Goal: Communication & Community: Ask a question

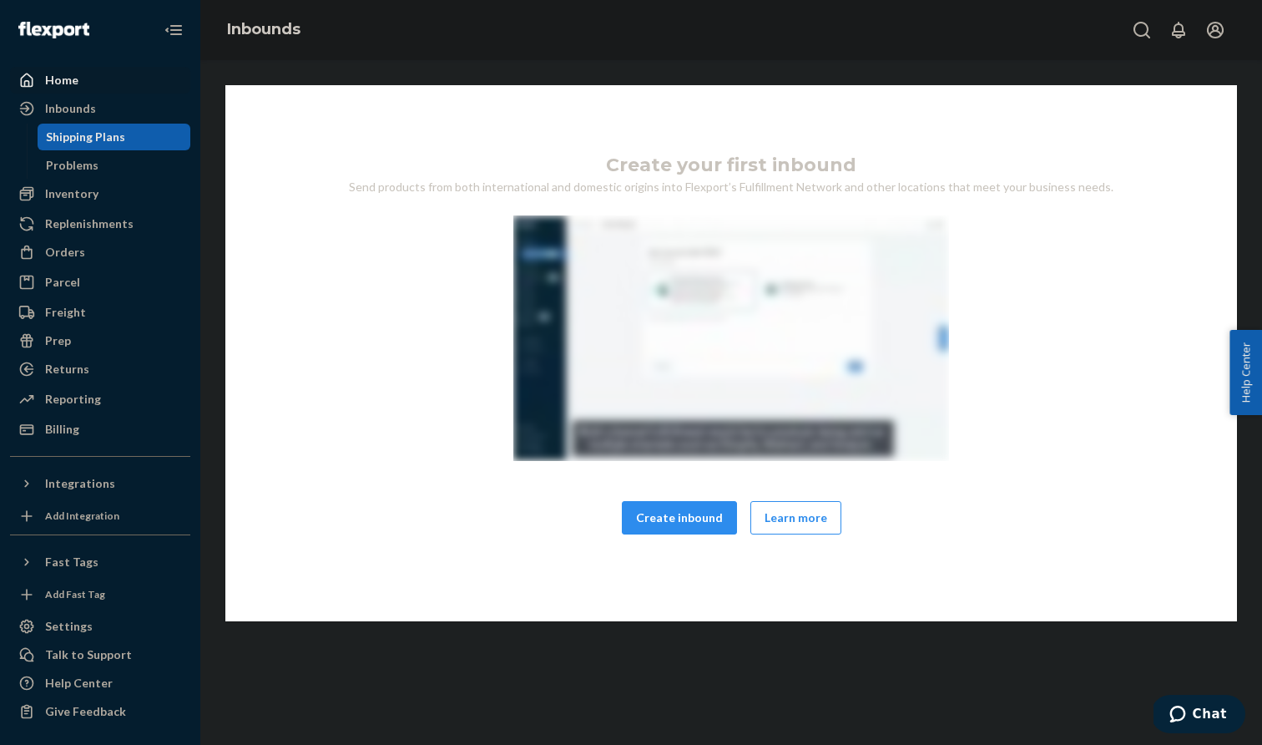
click at [90, 82] on div "Home" at bounding box center [100, 79] width 177 height 23
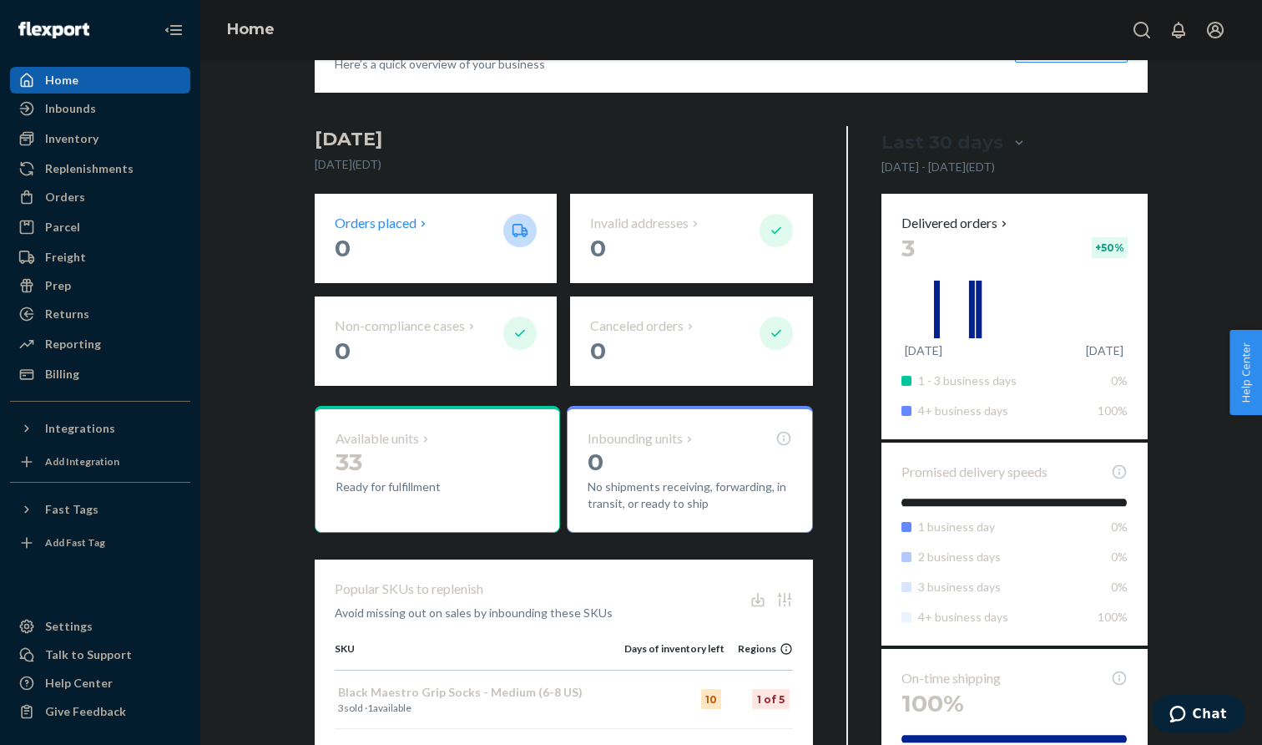
scroll to position [378, 0]
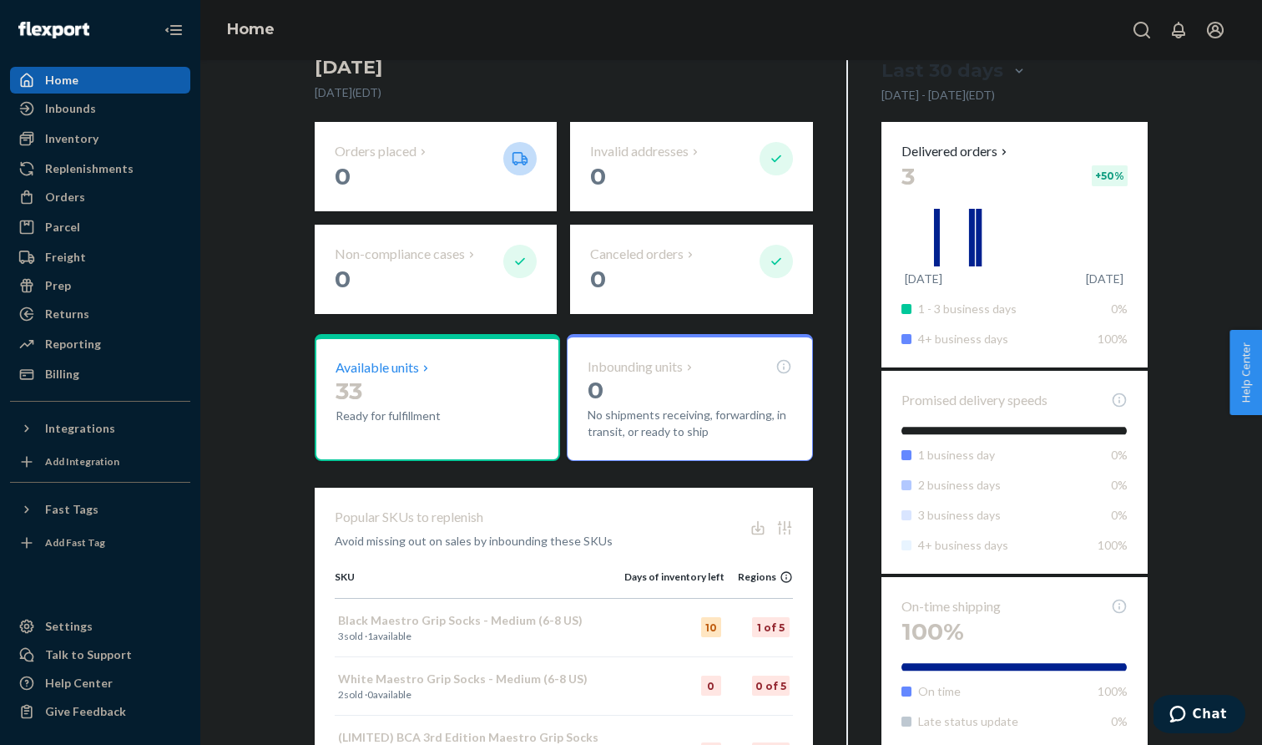
click at [393, 370] on p "Available units" at bounding box center [377, 367] width 83 height 19
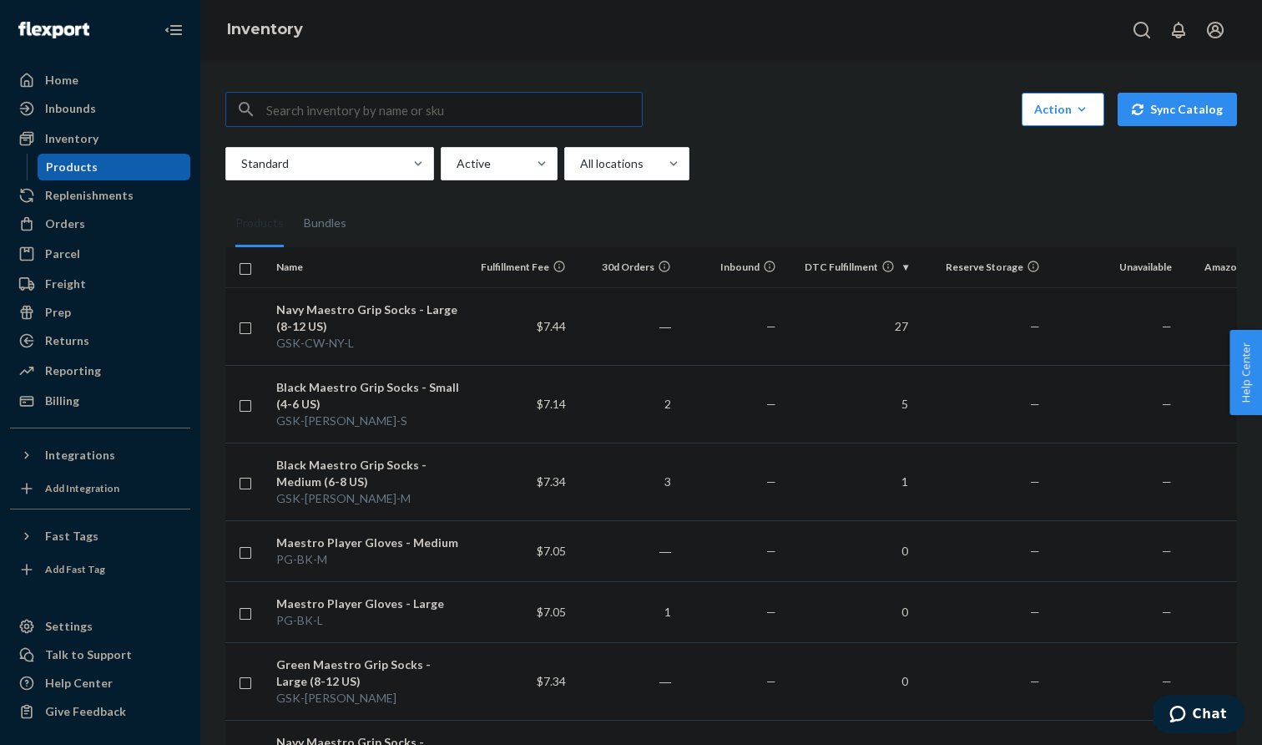
click at [239, 326] on input "checkbox" at bounding box center [245, 326] width 13 height 18
checkbox input "true"
click at [246, 405] on input "checkbox" at bounding box center [245, 404] width 13 height 18
checkbox input "true"
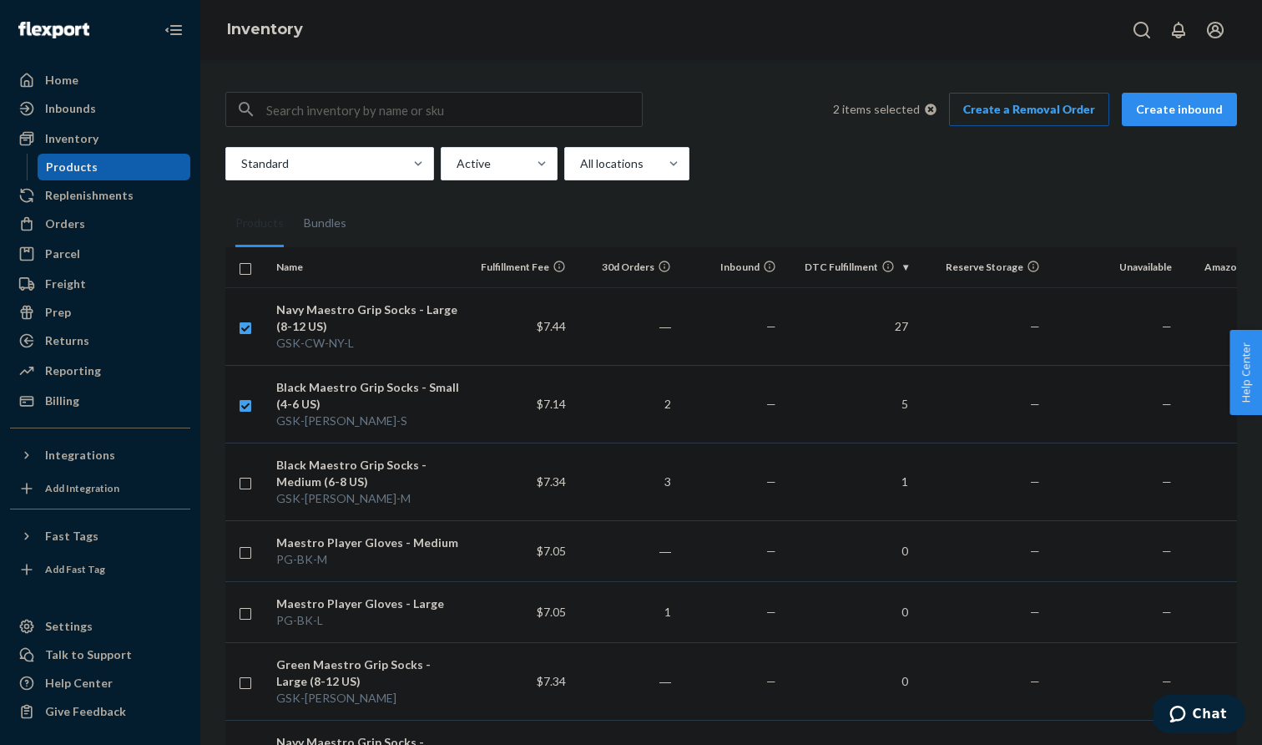
click at [244, 483] on input "checkbox" at bounding box center [245, 482] width 13 height 18
checkbox input "true"
click at [1045, 117] on link "Create a Removal Order" at bounding box center [1029, 109] width 160 height 33
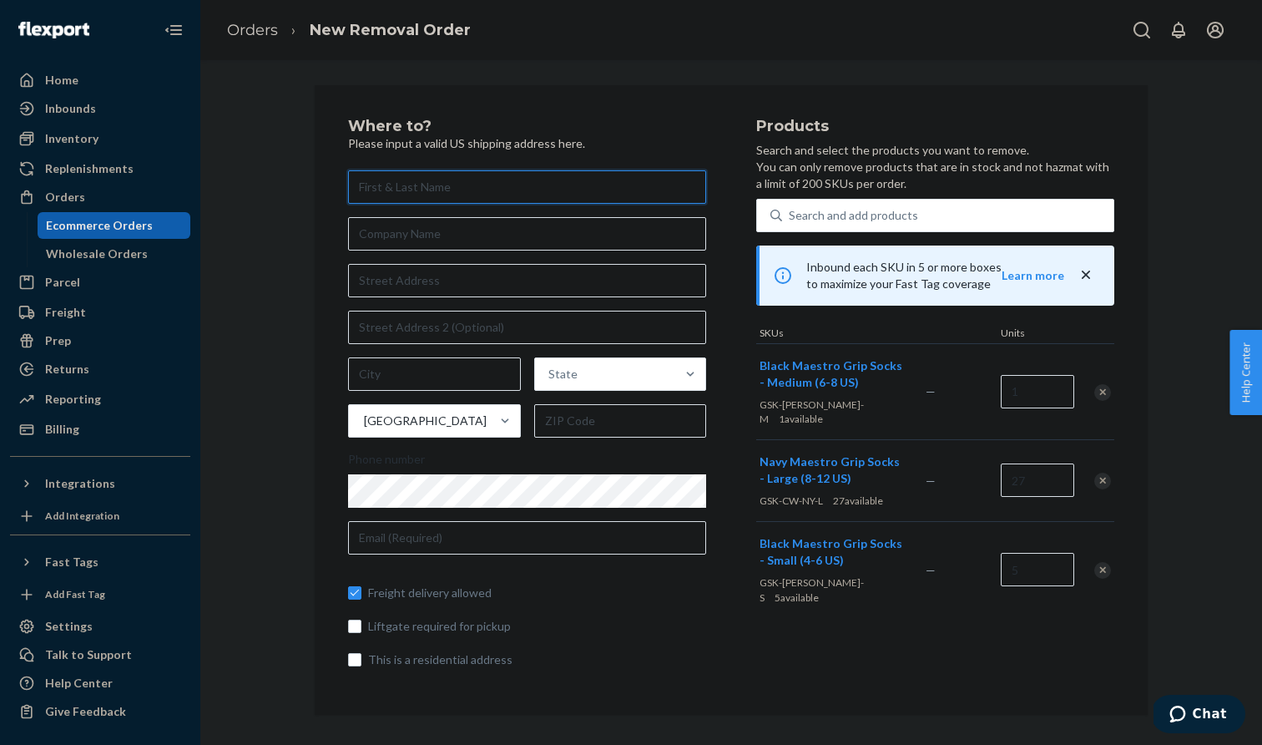
click at [456, 191] on input "text" at bounding box center [527, 186] width 358 height 33
click at [0, 744] on nordpass-autofill-portal at bounding box center [0, 745] width 0 height 0
type input "[PERSON_NAME]"
type input "[PERSON_NAME][EMAIL_ADDRESS][DOMAIN_NAME]"
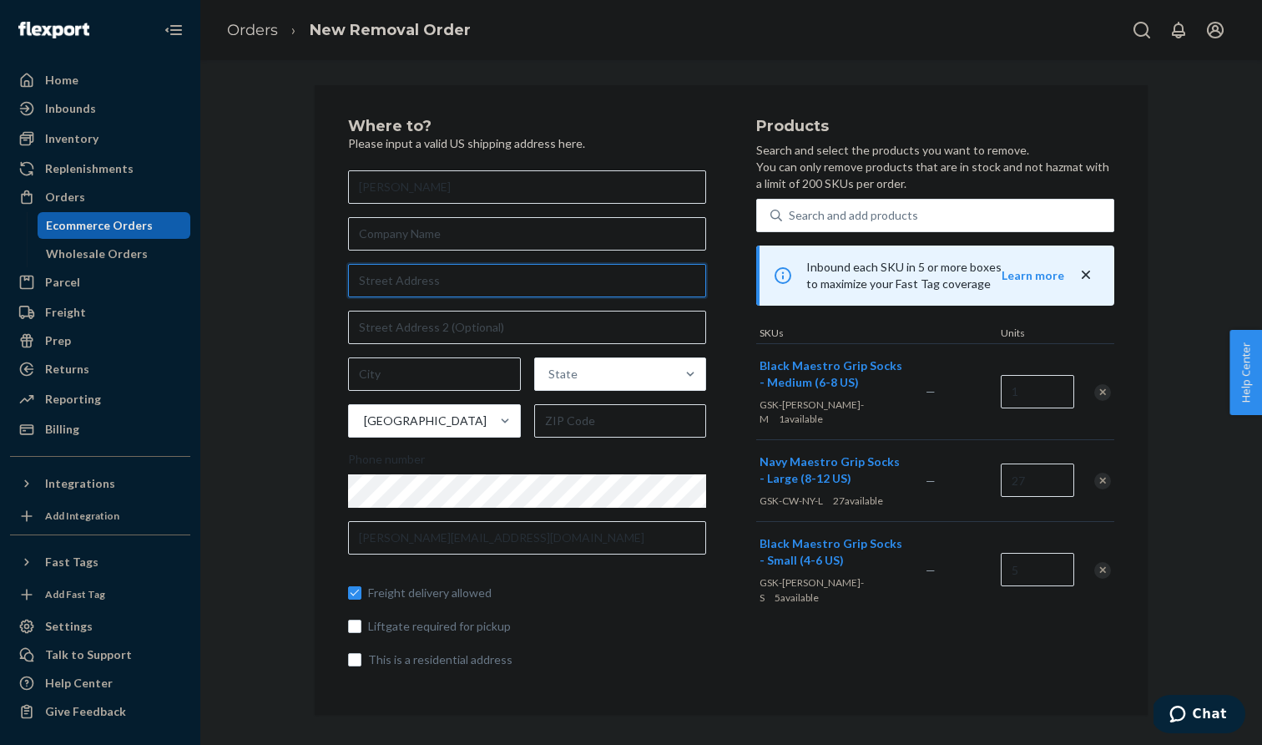
type input "[STREET_ADDRESS][PERSON_NAME]"
type input "11F"
type input "10473"
type input "[US_STATE]"
type input "[GEOGRAPHIC_DATA]"
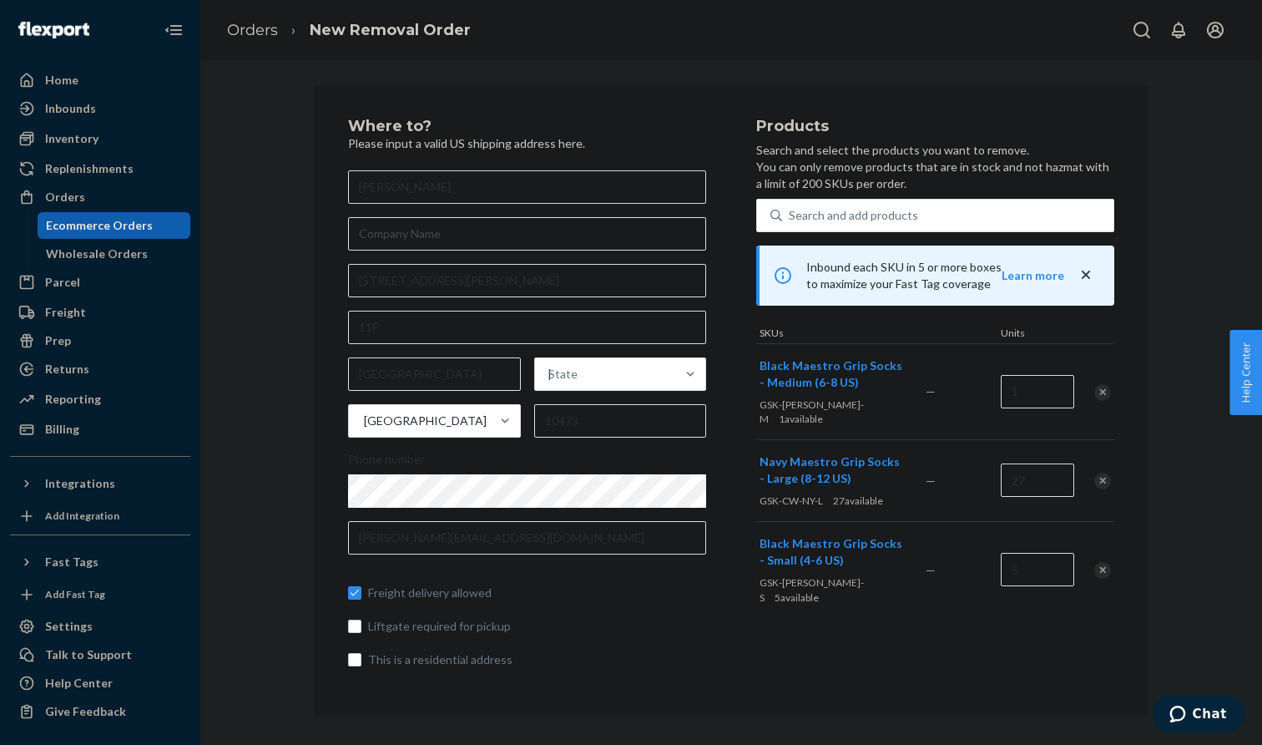
type input "[GEOGRAPHIC_DATA]"
type input "The Bronx - [US_STATE]"
type input "[STREET_ADDRESS][PERSON_NAME]"
click at [498, 321] on input "text" at bounding box center [527, 327] width 358 height 33
type input "11F"
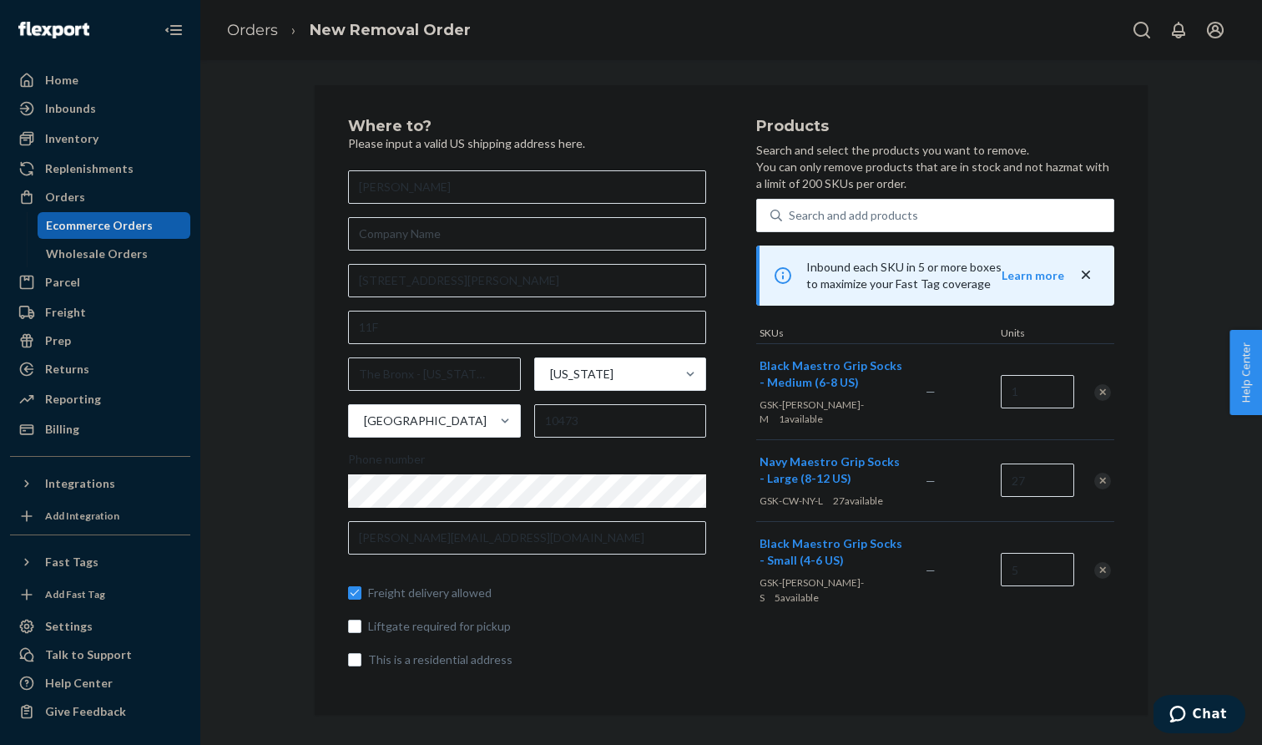
click at [564, 470] on div "Phone number" at bounding box center [527, 462] width 358 height 23
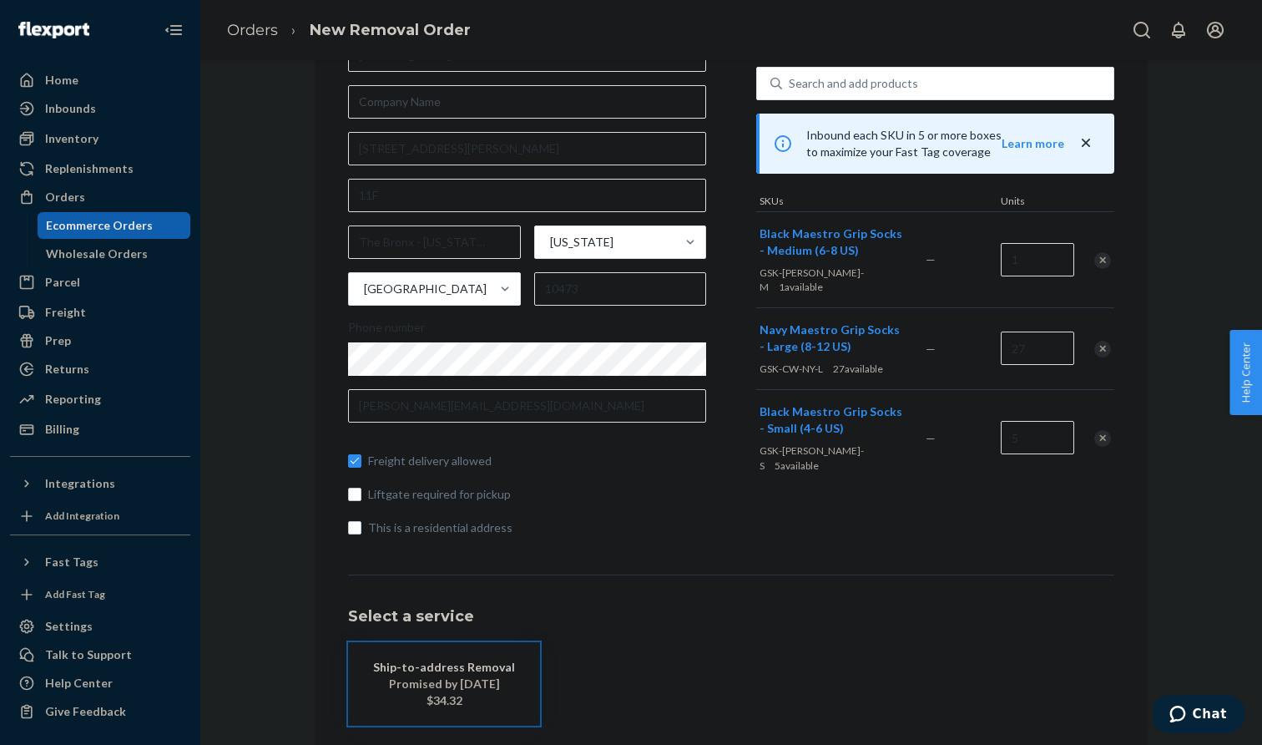
scroll to position [133, 0]
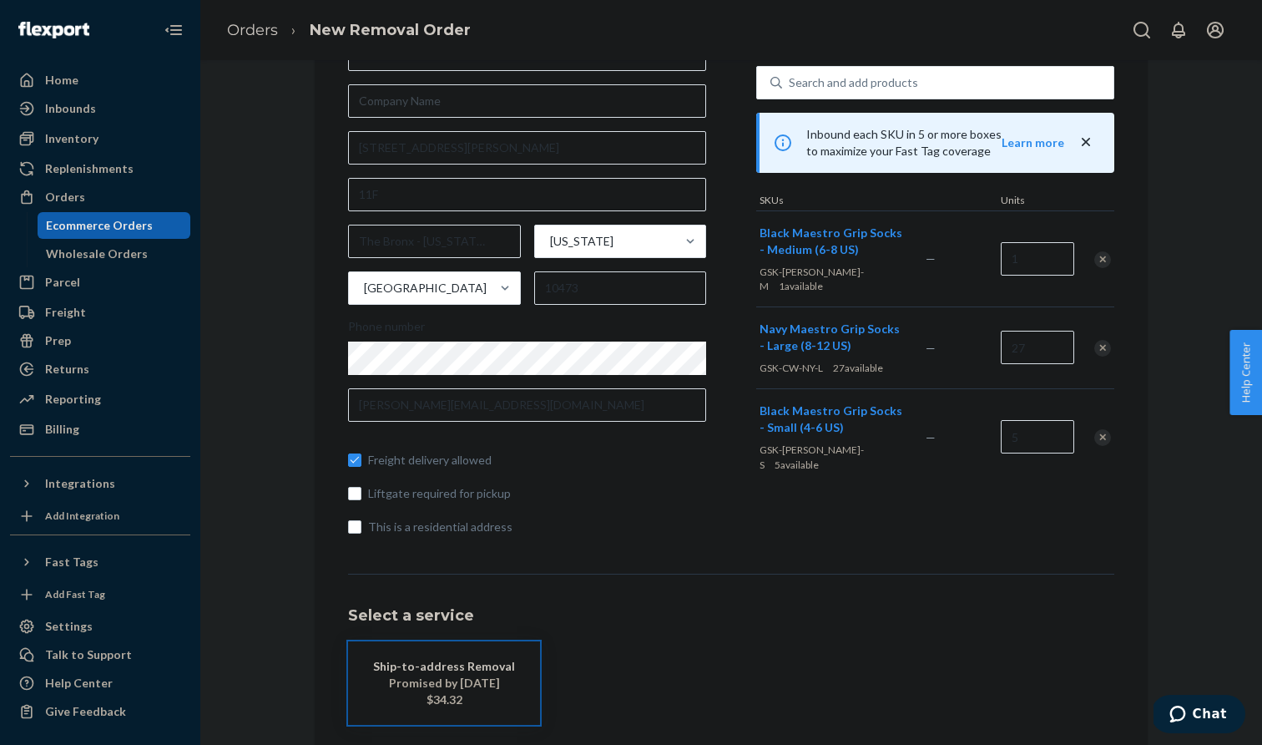
click at [473, 529] on span "This is a residential address" at bounding box center [537, 526] width 338 height 17
click at [361, 529] on input "This is a residential address" at bounding box center [354, 526] width 13 height 13
checkbox input "true"
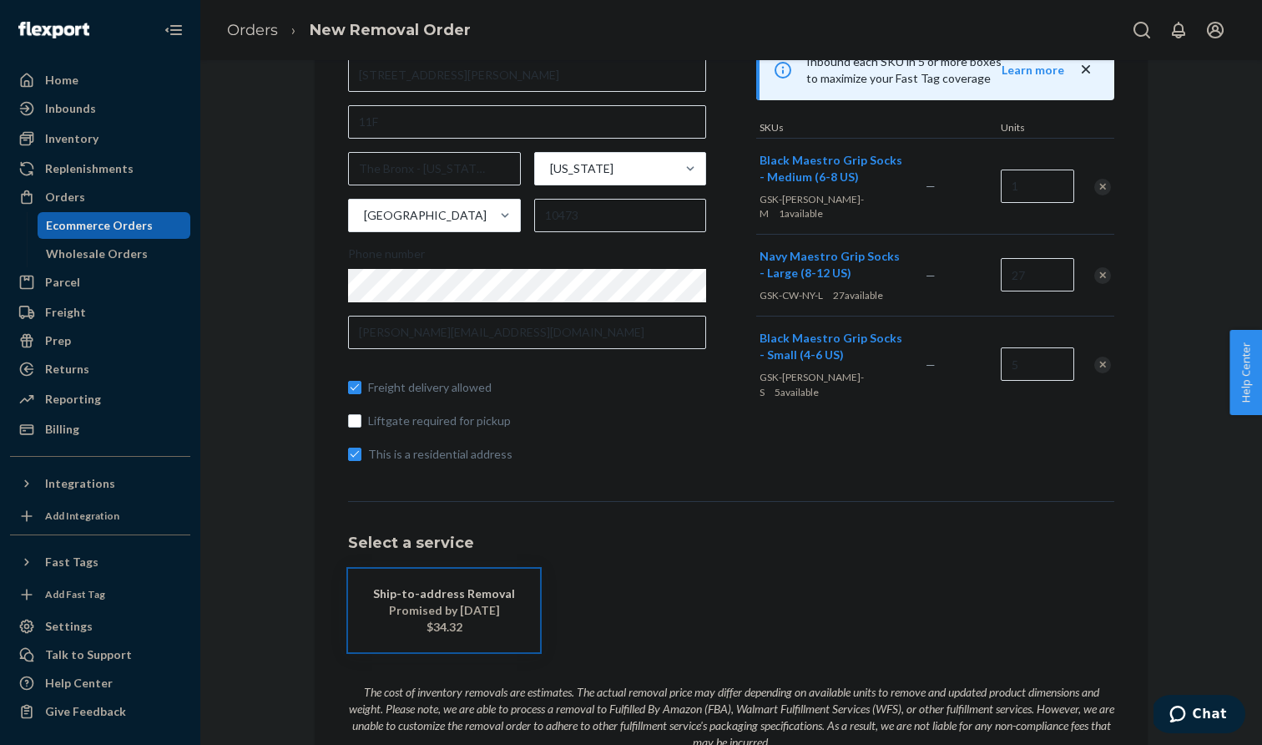
click at [590, 549] on h1 "Select a service" at bounding box center [731, 543] width 766 height 17
click at [488, 605] on div "Promised by [DATE]" at bounding box center [444, 610] width 142 height 17
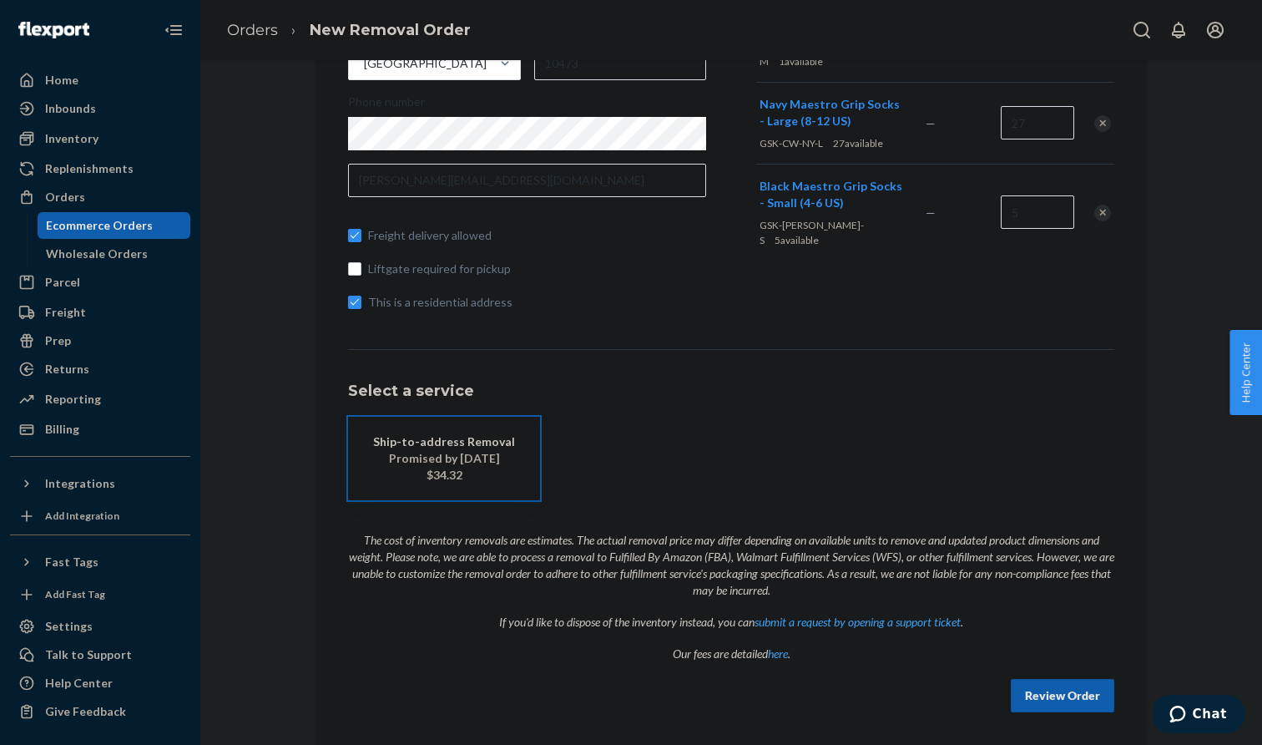
scroll to position [356, 0]
click at [847, 548] on p "The cost of inventory removals are estimates. The actual removal price may diff…" at bounding box center [731, 559] width 766 height 82
click at [1060, 693] on button "Review Order" at bounding box center [1063, 696] width 104 height 33
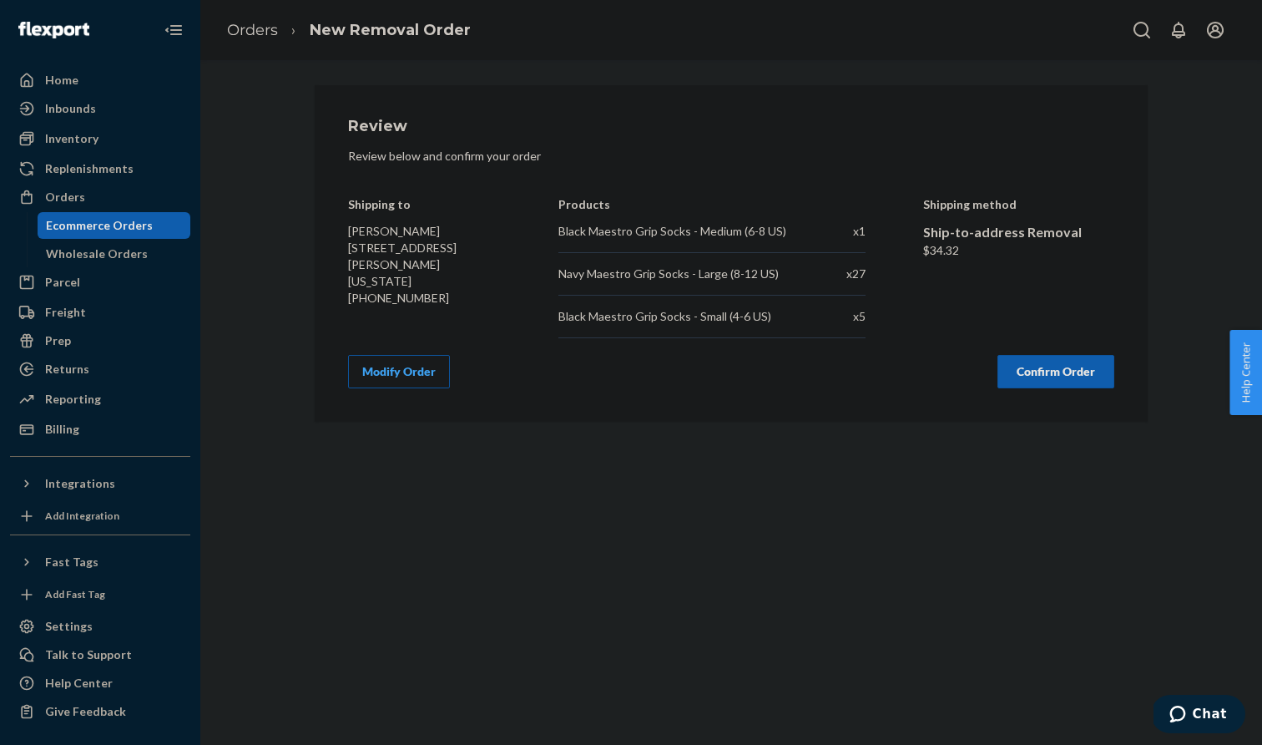
click at [1186, 718] on icon "Chat" at bounding box center [1178, 713] width 16 height 17
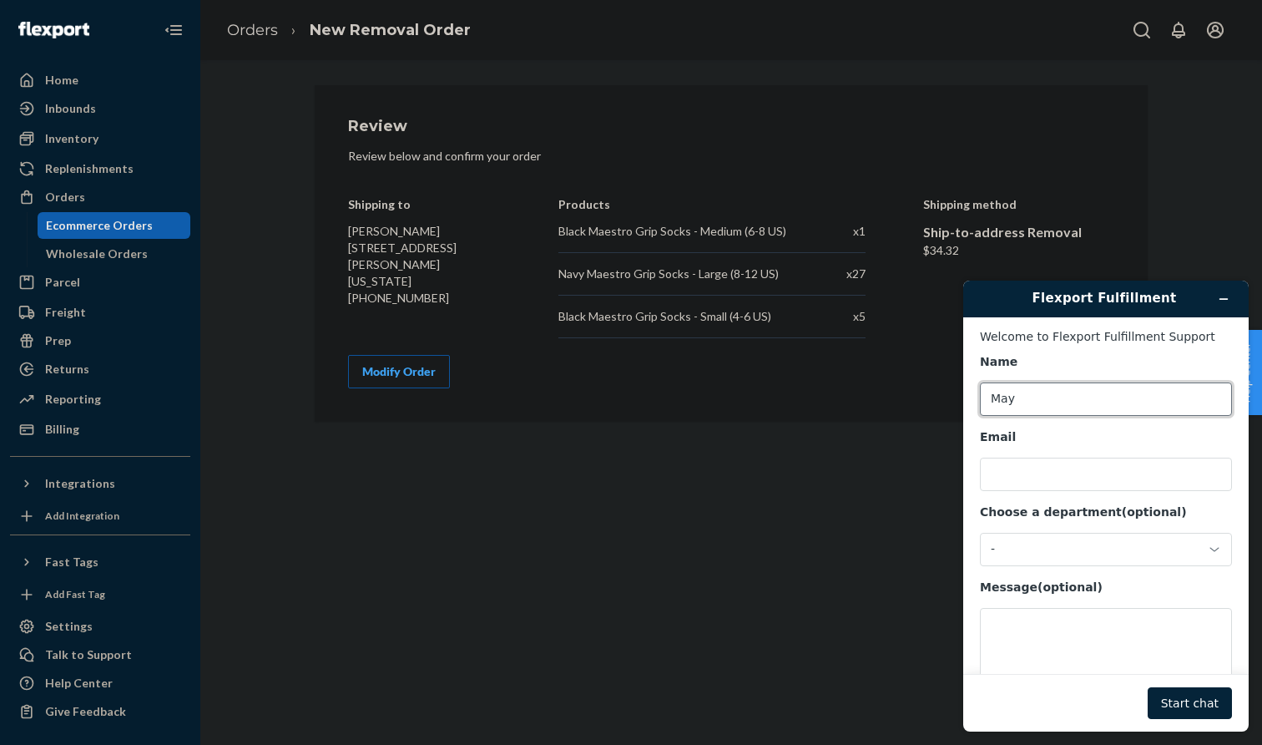
type input "Mayn"
type input "[PERSON_NAME]"
click at [1060, 471] on input "Email" at bounding box center [1106, 474] width 252 height 33
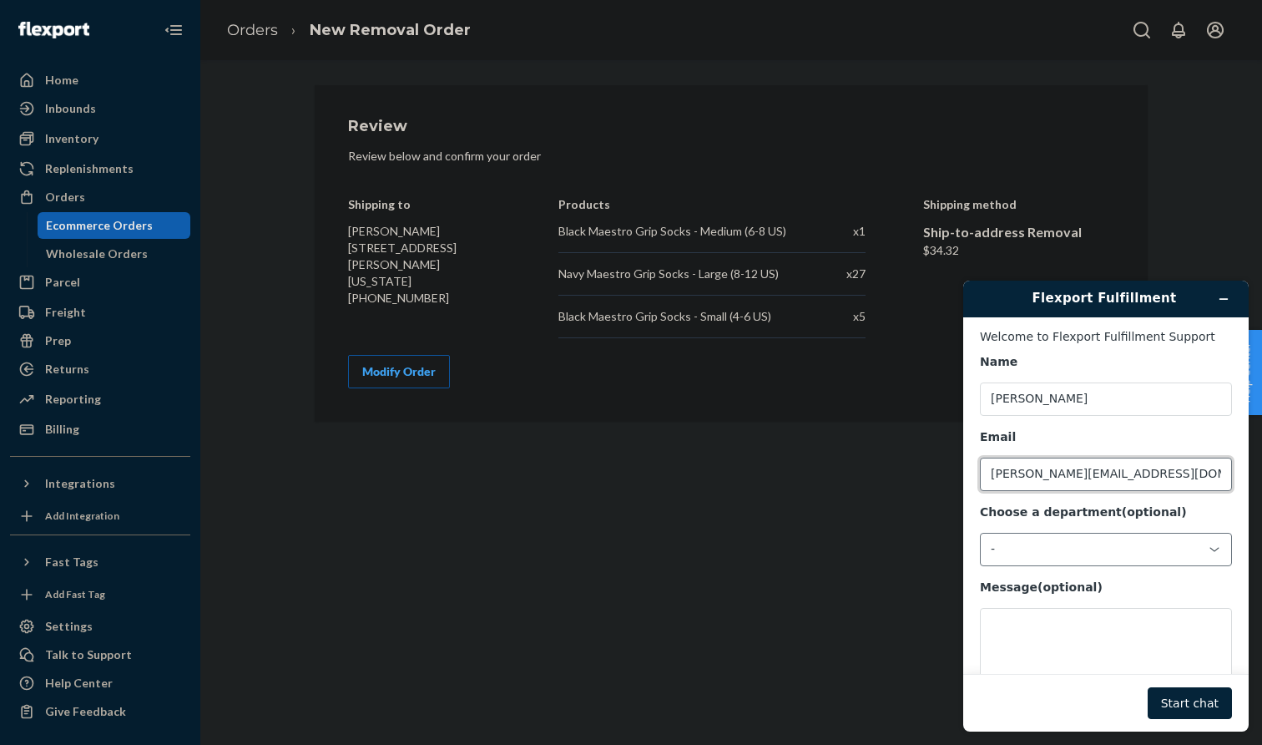
type input "[PERSON_NAME][EMAIL_ADDRESS][DOMAIN_NAME]"
click at [1062, 556] on div "-" at bounding box center [1106, 549] width 252 height 33
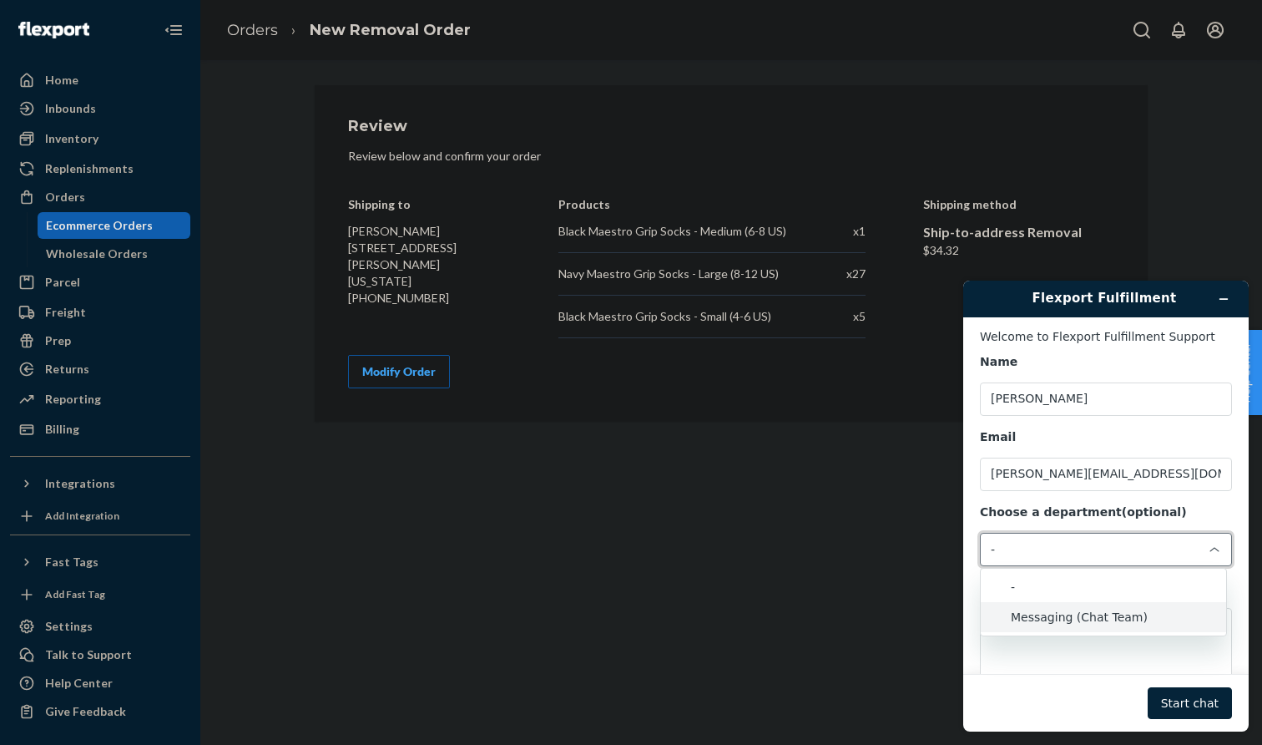
click at [1045, 609] on li "Messaging (Chat Team)" at bounding box center [1103, 617] width 245 height 30
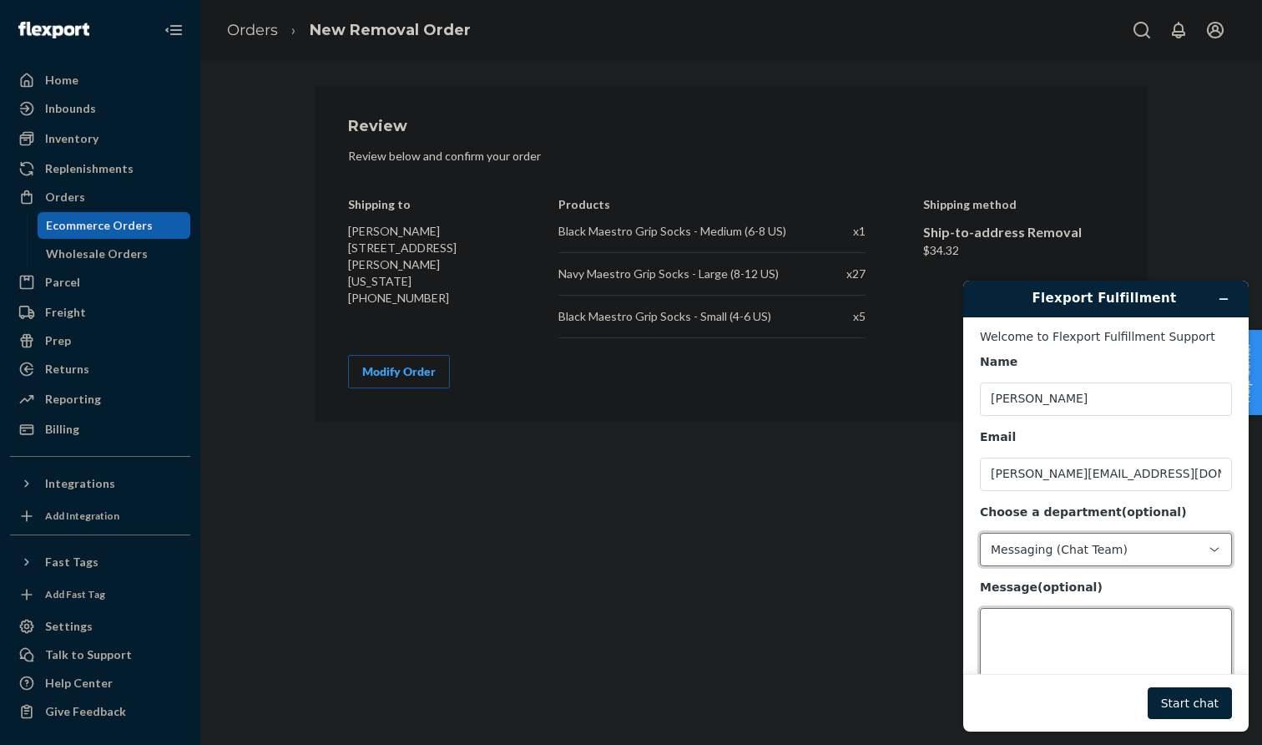
click at [1058, 621] on textarea "Message (optional)" at bounding box center [1106, 655] width 252 height 94
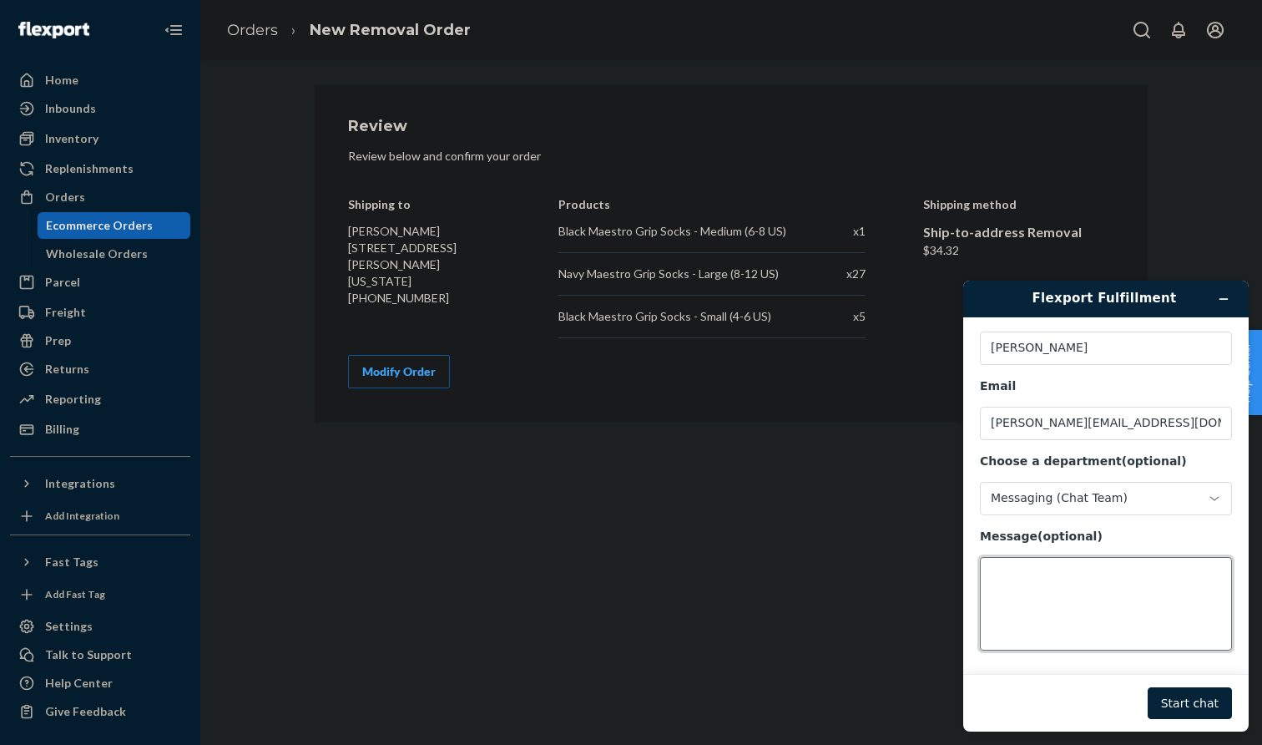
scroll to position [50, 0]
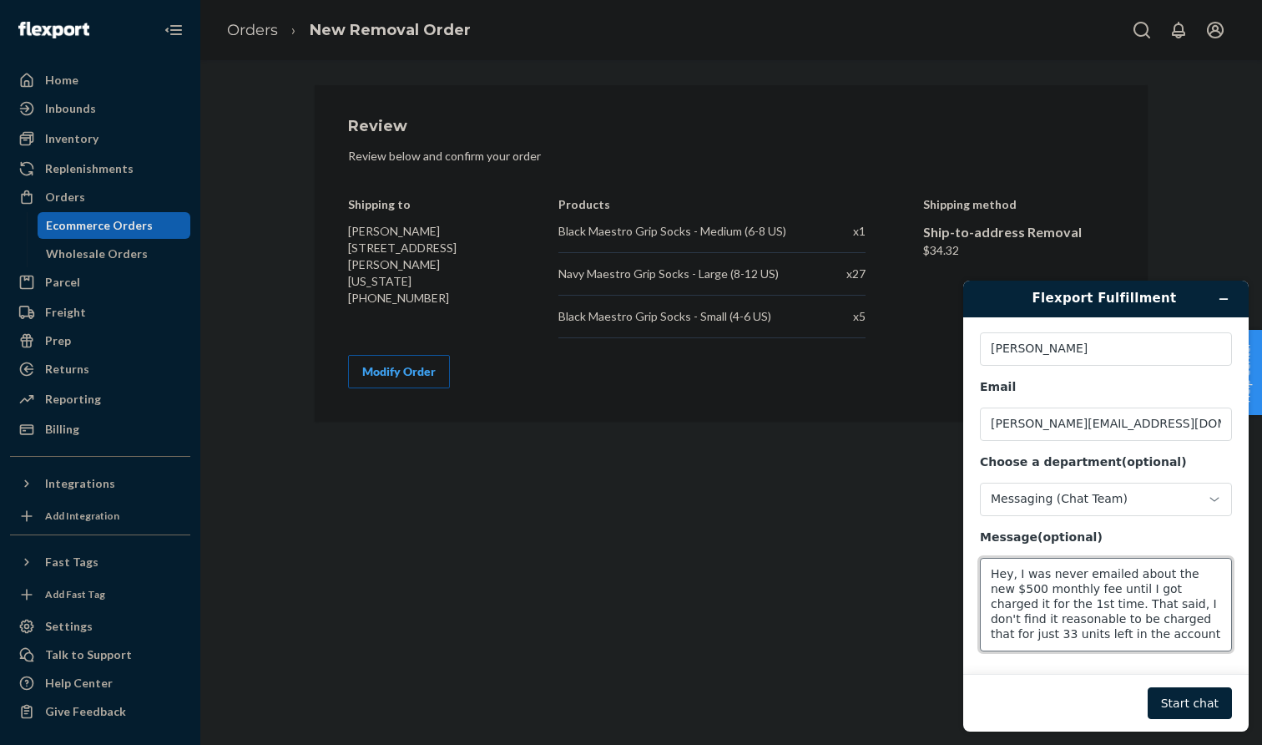
drag, startPoint x: 1064, startPoint y: 604, endPoint x: 1109, endPoint y: 607, distance: 45.2
click at [1109, 607] on textarea "Hey, I was never emailed about the new $500 monthly fee until I got charged it …" at bounding box center [1106, 605] width 252 height 94
click at [1175, 631] on textarea "Hey, I was never emailed about the new $500 monthly fee until I got charged it …" at bounding box center [1106, 605] width 252 height 94
drag, startPoint x: 1154, startPoint y: 639, endPoint x: 835, endPoint y: 425, distance: 383.9
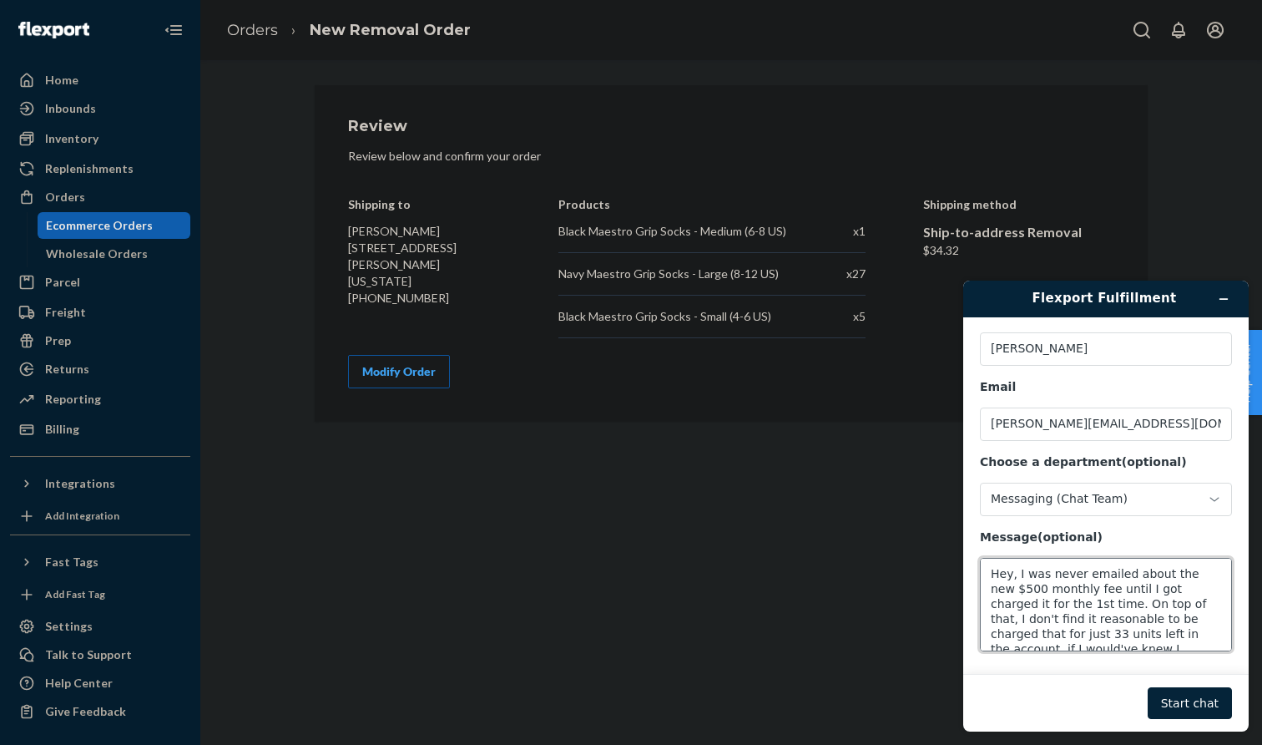
click html "Flexport Fulfillment Welcome to Flexport Fulfillment Support Name [PERSON_NAME]…"
type textarea "Hey, I was never emailed about the new $500 monthly fee until I got charged it …"
click at [1182, 706] on button "Start chat" at bounding box center [1190, 703] width 84 height 32
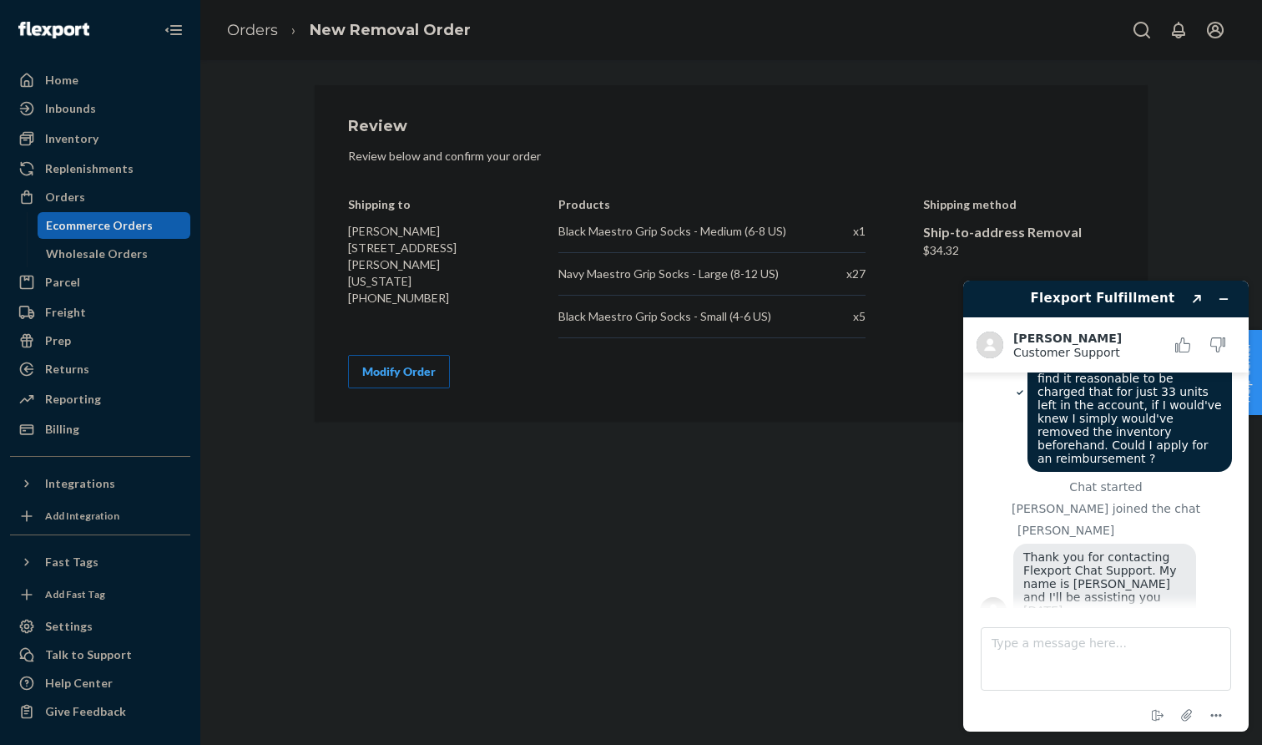
scroll to position [118, 0]
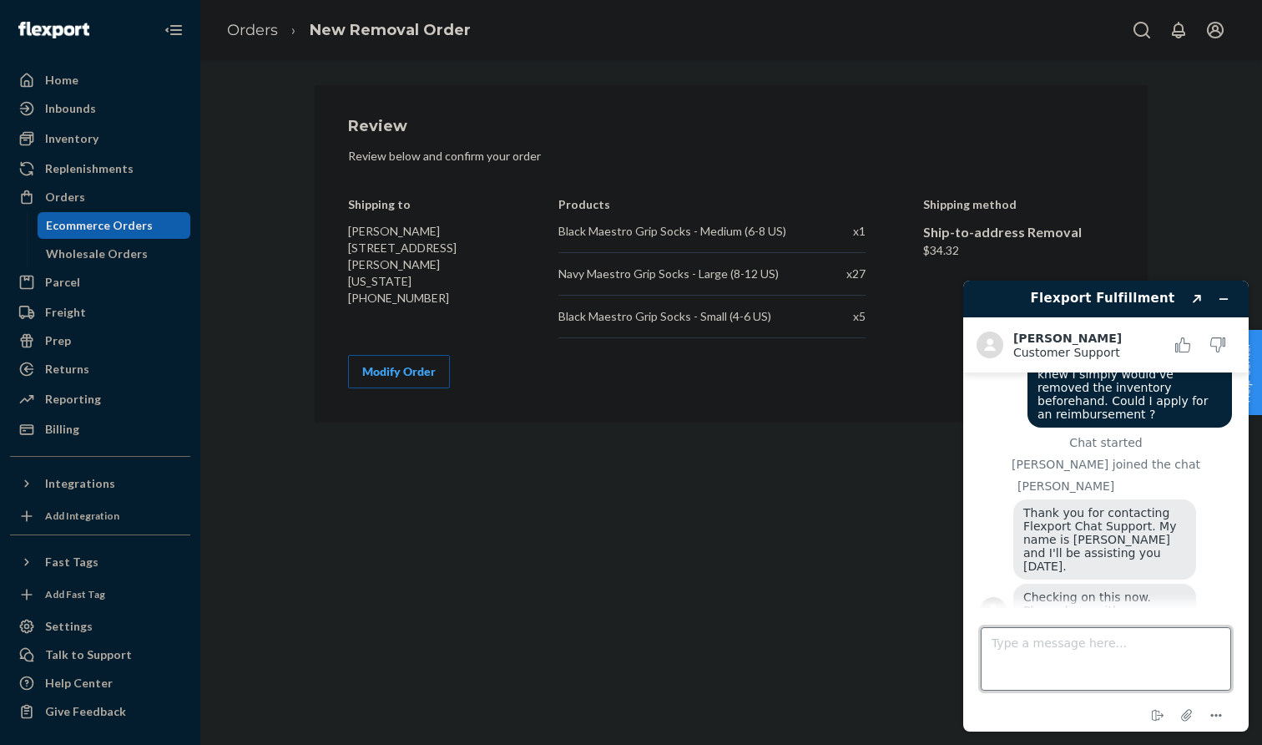
click at [1054, 645] on textarea "Type a message here..." at bounding box center [1106, 658] width 250 height 63
type textarea "no problem"
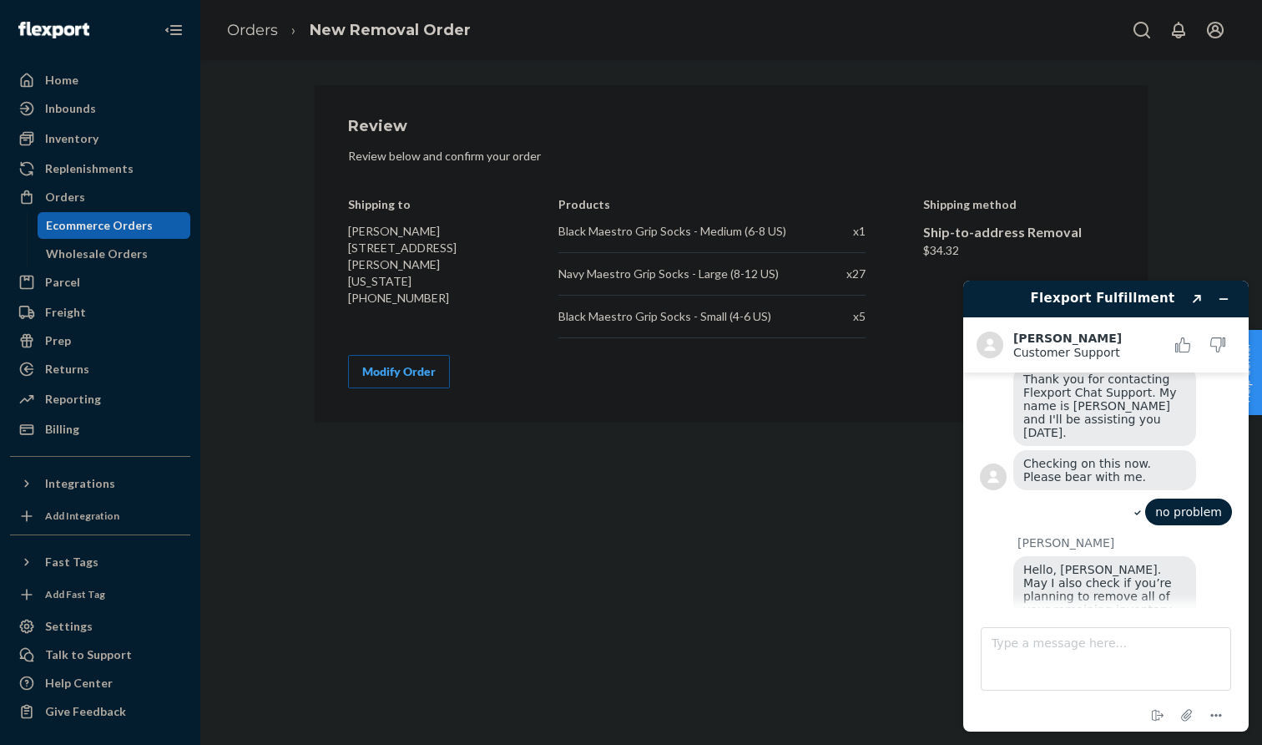
scroll to position [251, 0]
type textarea "correct"
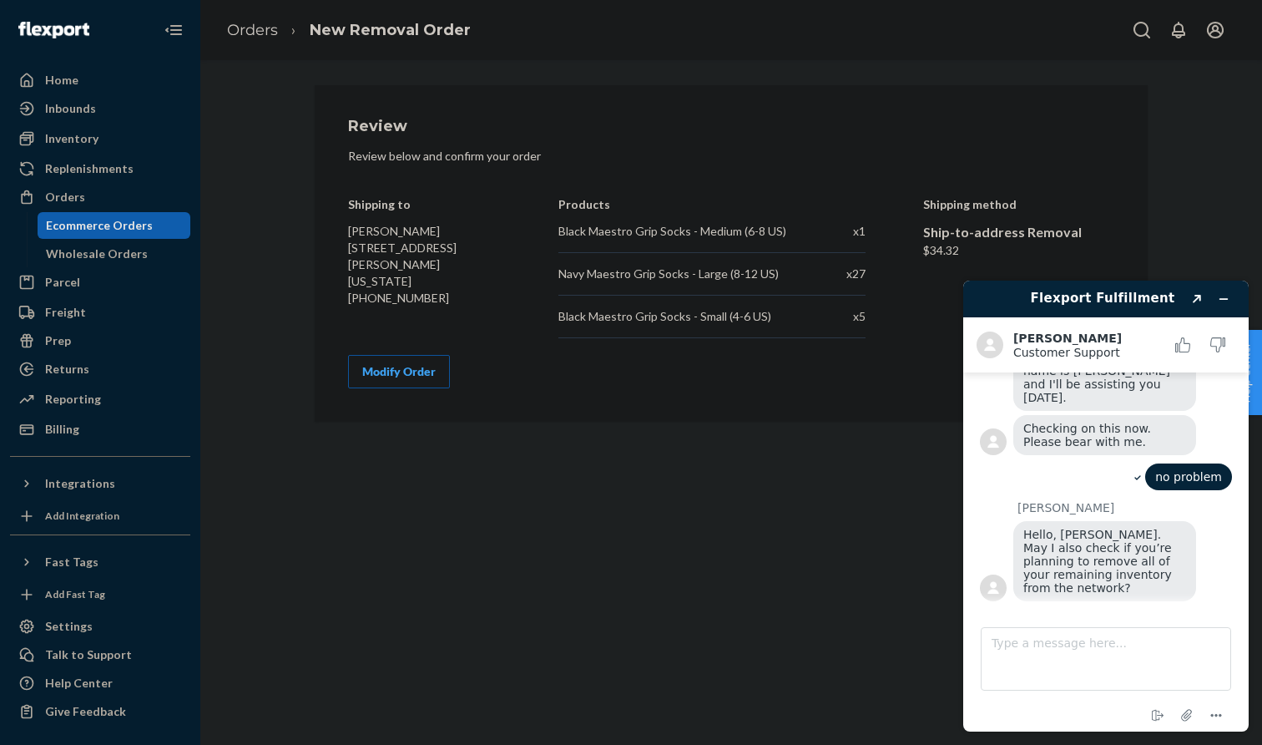
scroll to position [412, 0]
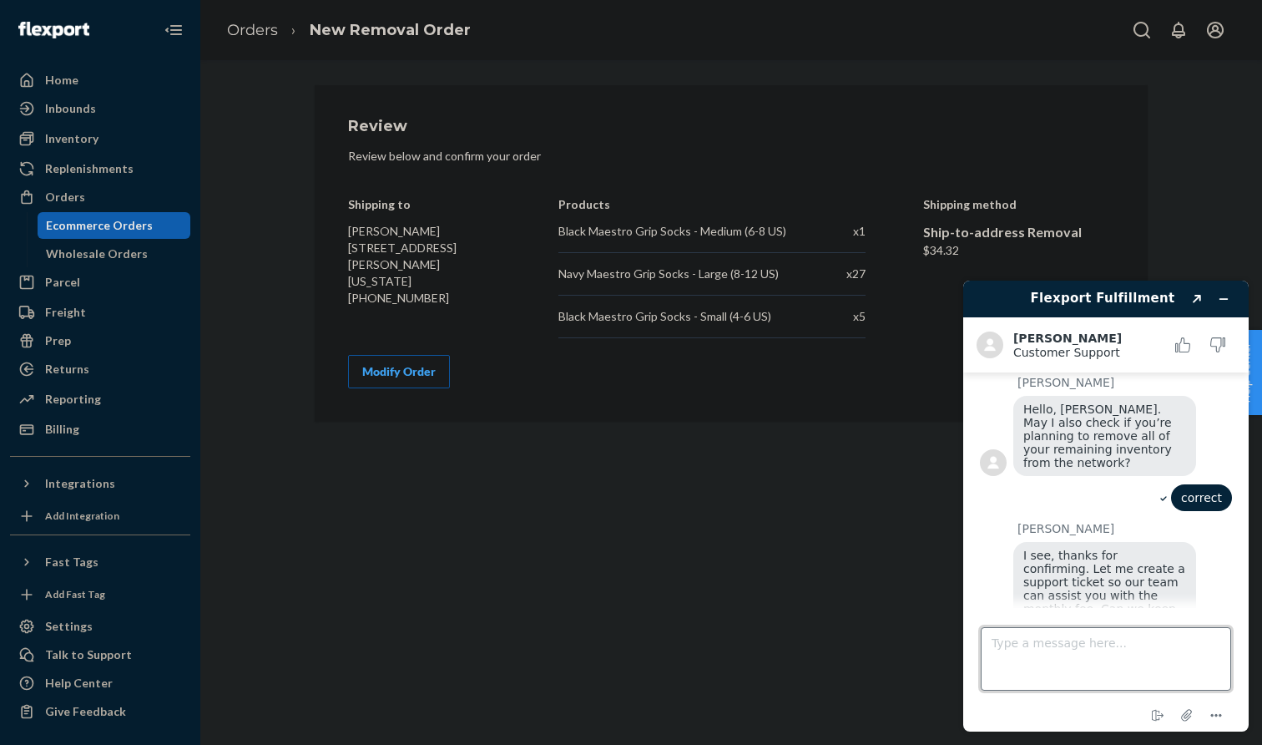
click at [1085, 655] on textarea "Type a message here..." at bounding box center [1106, 658] width 250 height 63
type textarea "yes please"
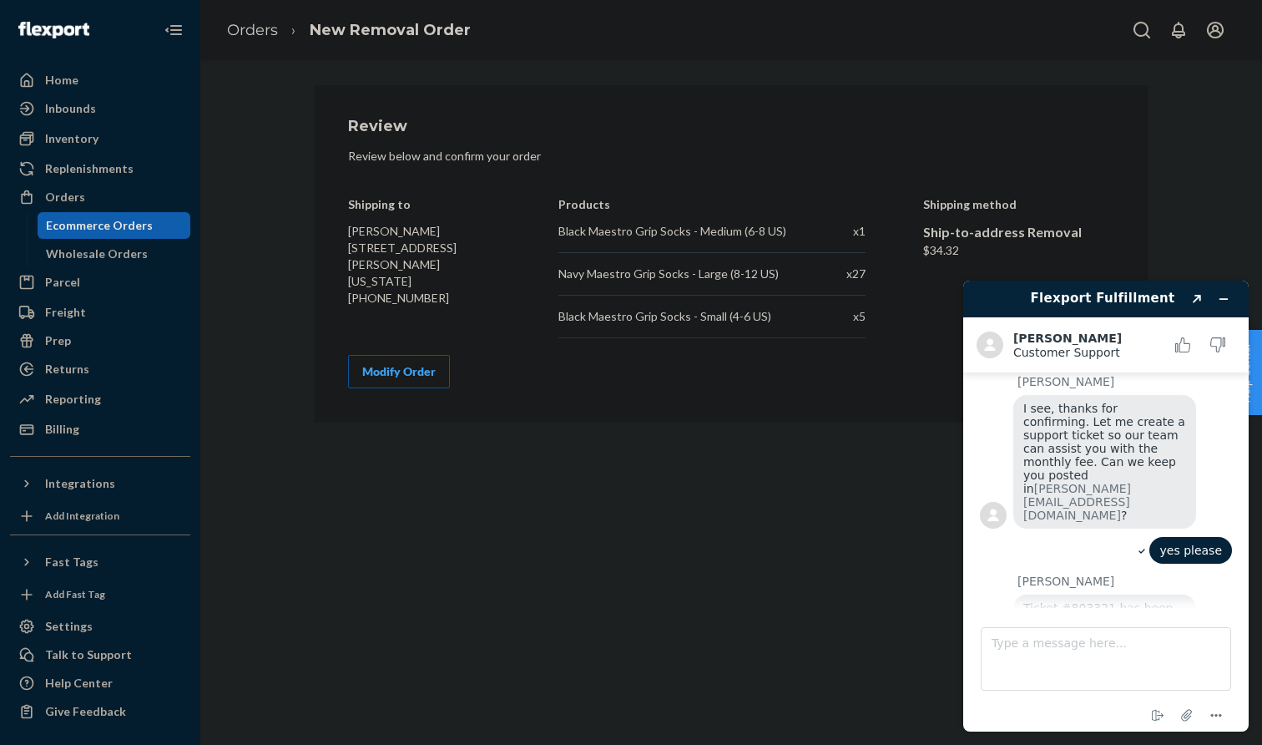
scroll to position [603, 0]
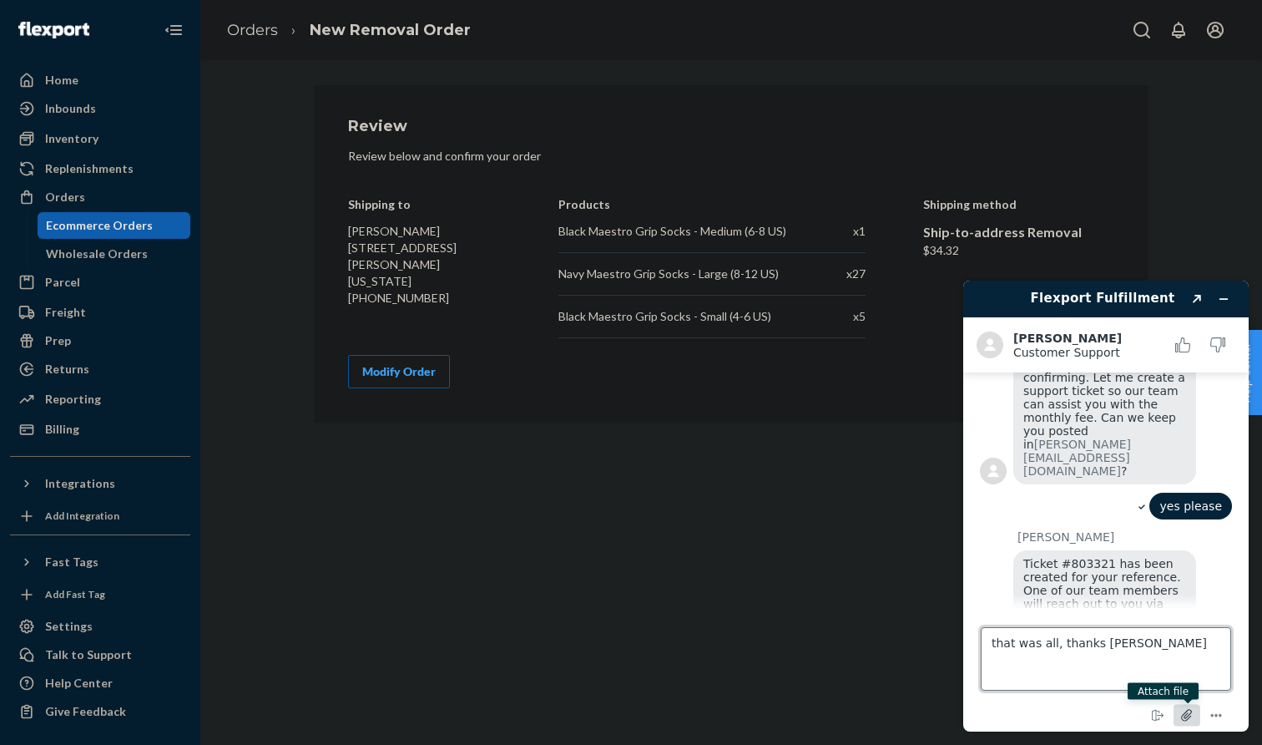
type textarea "that was all, thanks [PERSON_NAME]"
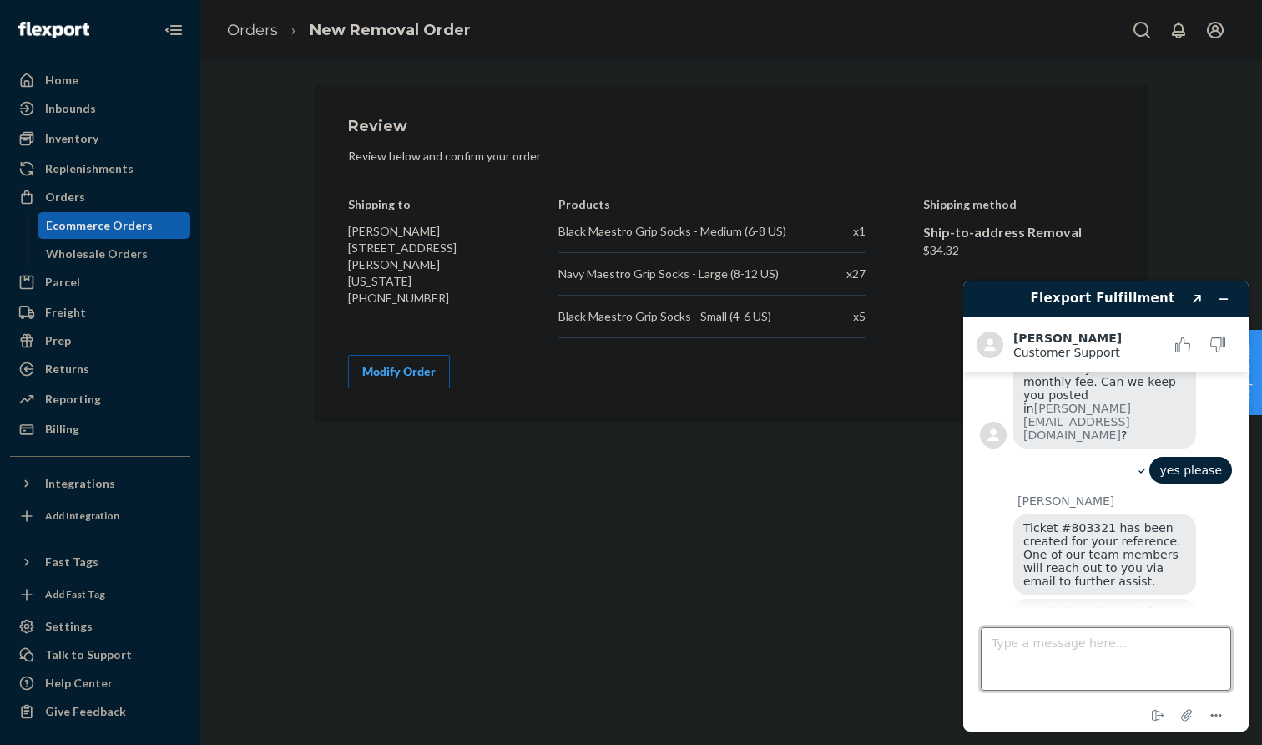
scroll to position [638, 0]
type textarea "a"
type textarea "actually"
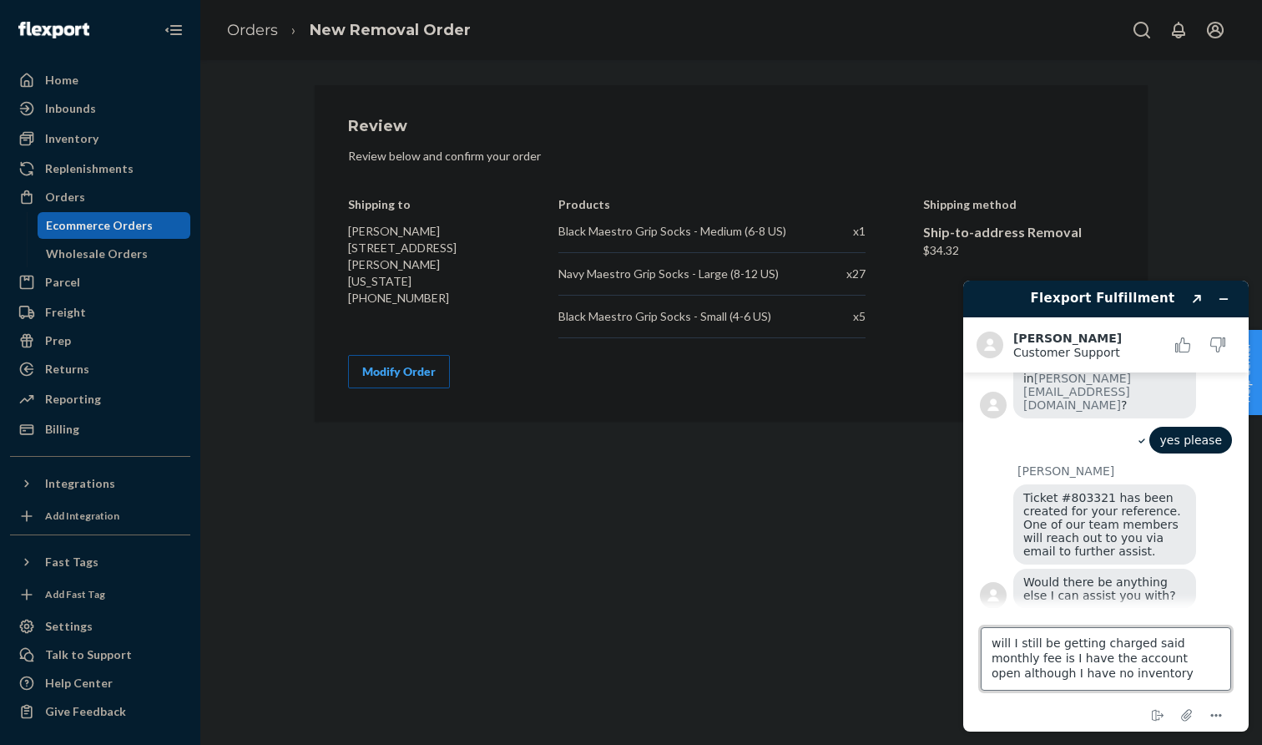
type textarea "will I still be getting charged said monthly fee is I have the account open alt…"
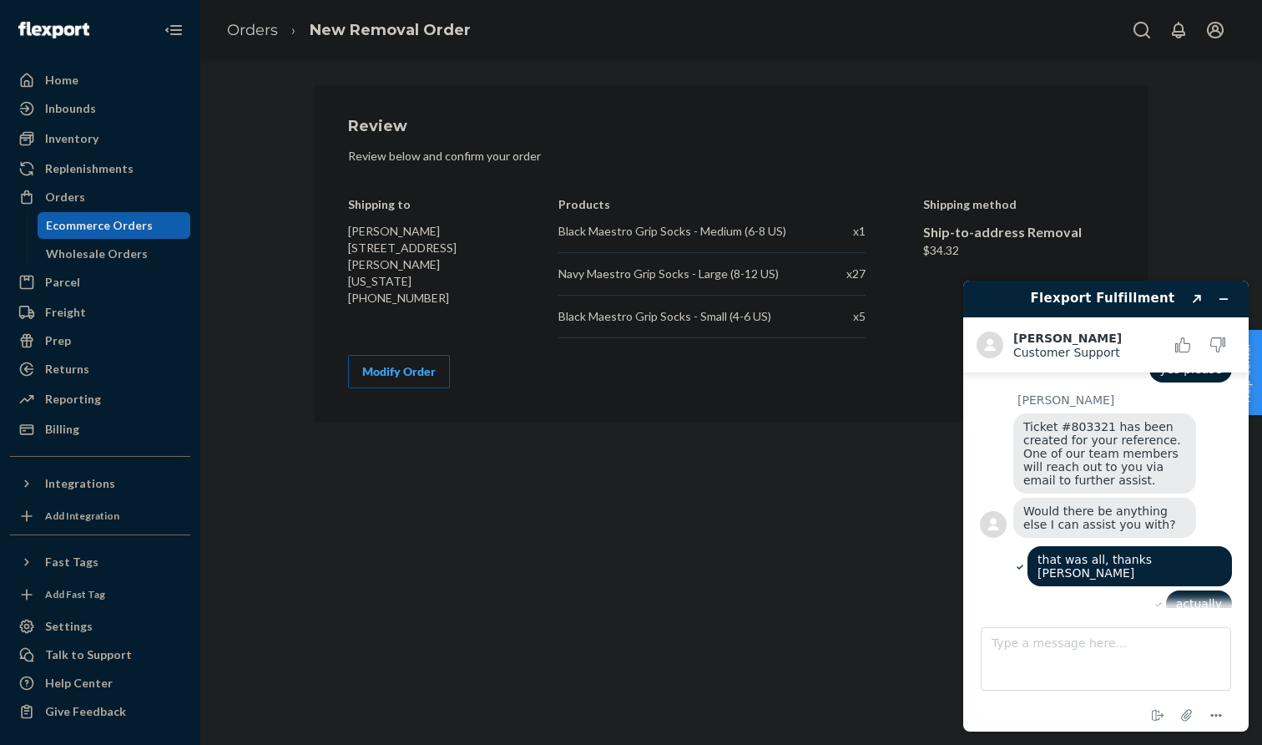
scroll to position [825, 0]
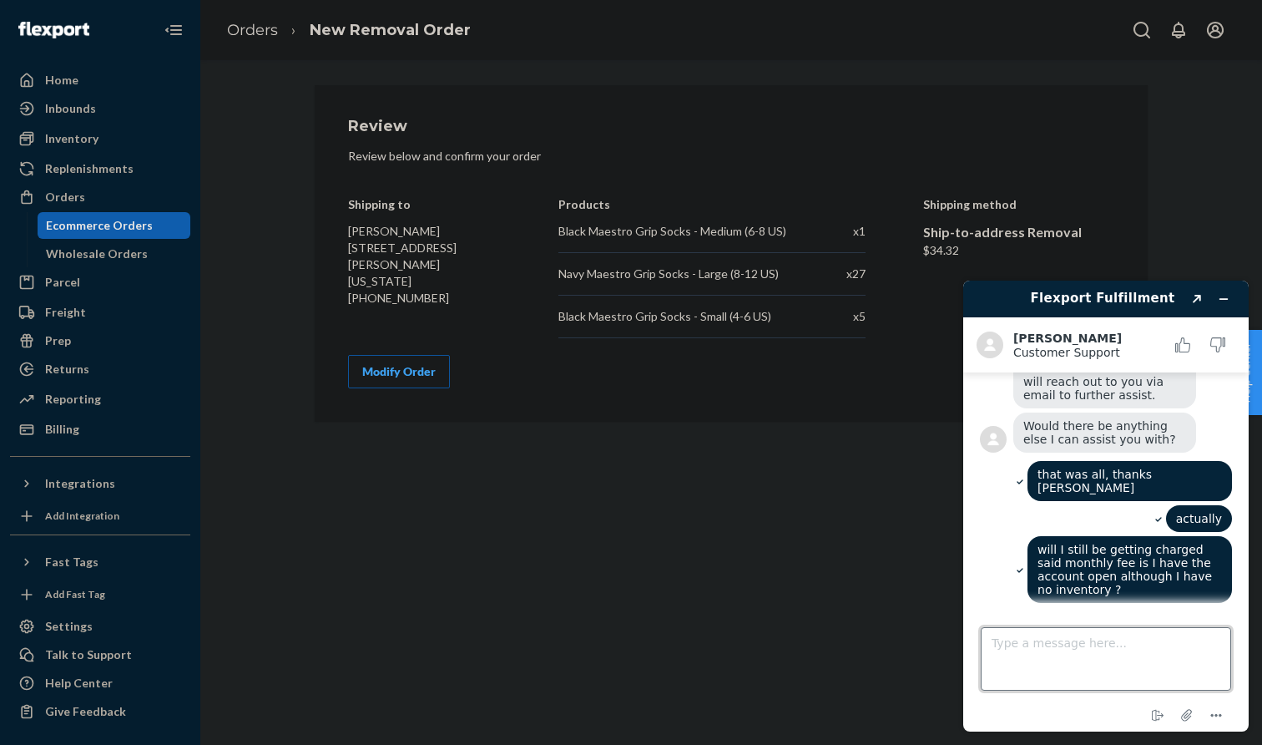
click at [1050, 639] on textarea "Type a message here..." at bounding box center [1106, 658] width 250 height 63
type textarea "understood, thanks for clarifying"
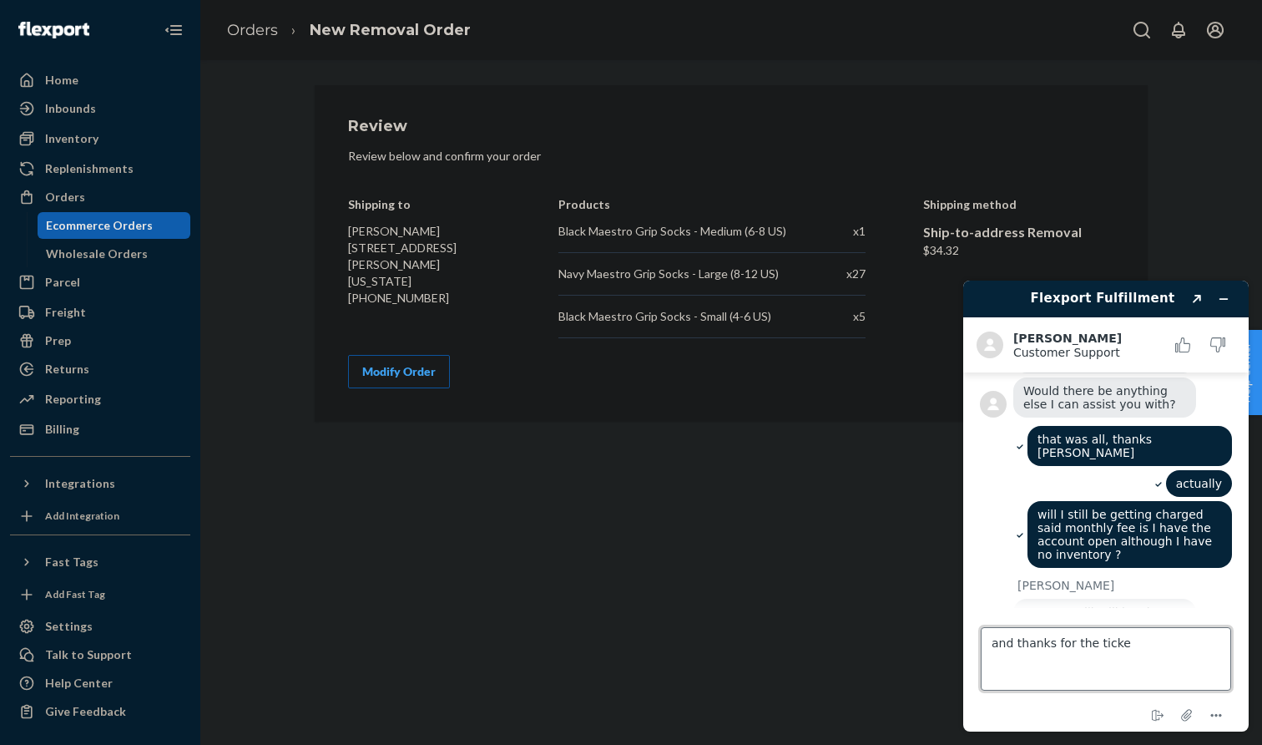
type textarea "and thanks for the ticket"
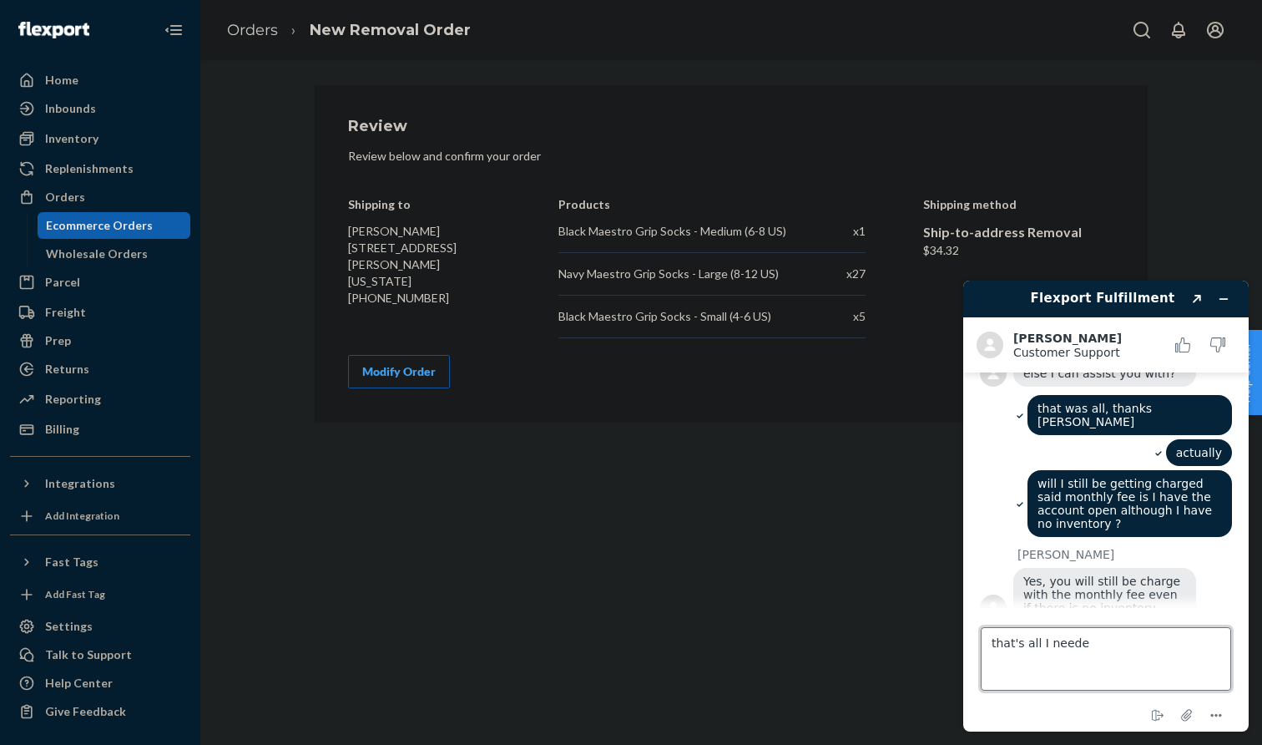
type textarea "that's all I needed"
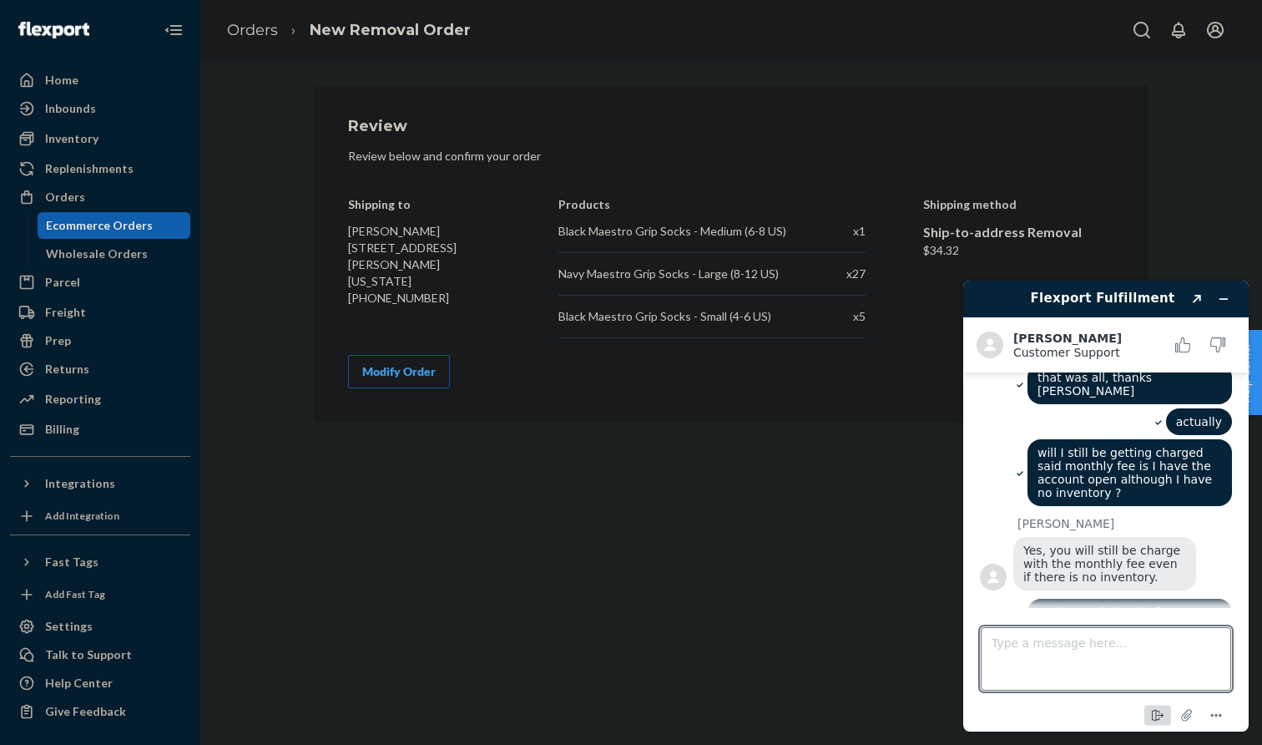
click at [1155, 715] on icon "End chat" at bounding box center [1158, 715] width 20 height 20
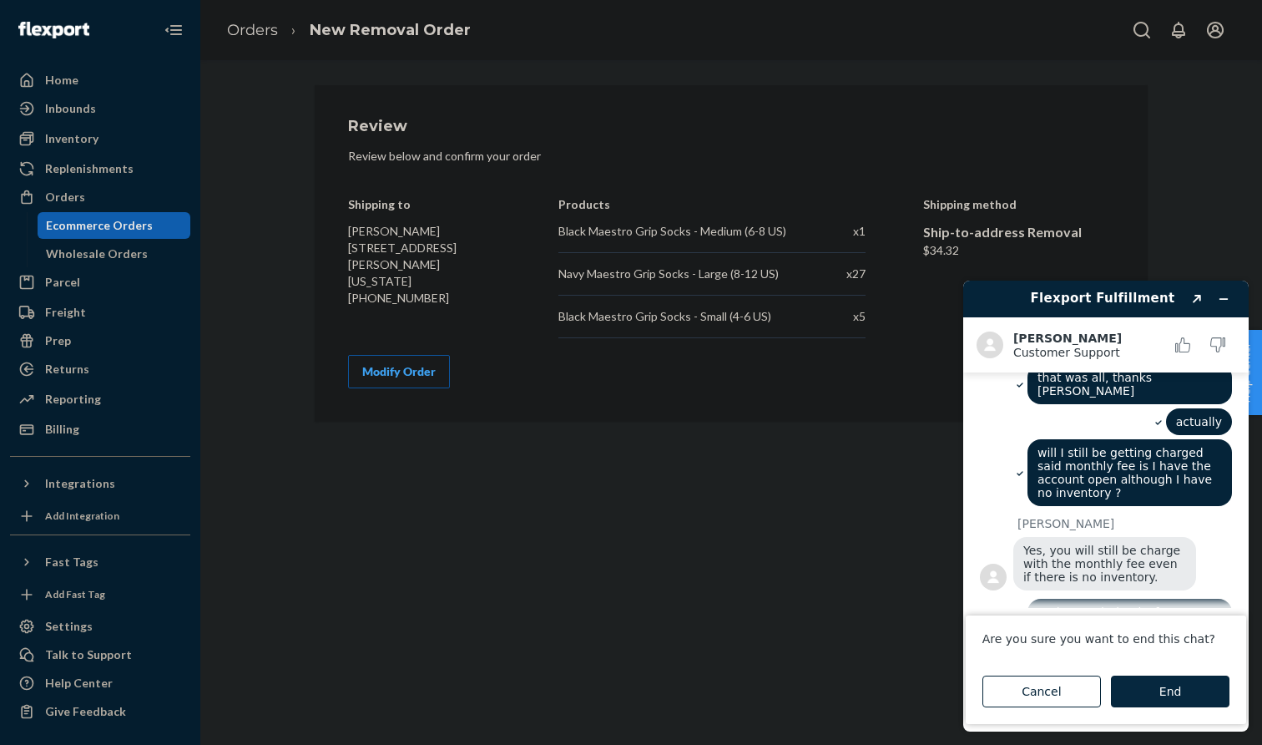
click at [1148, 695] on button "End" at bounding box center [1170, 691] width 119 height 32
